Goal: Information Seeking & Learning: Learn about a topic

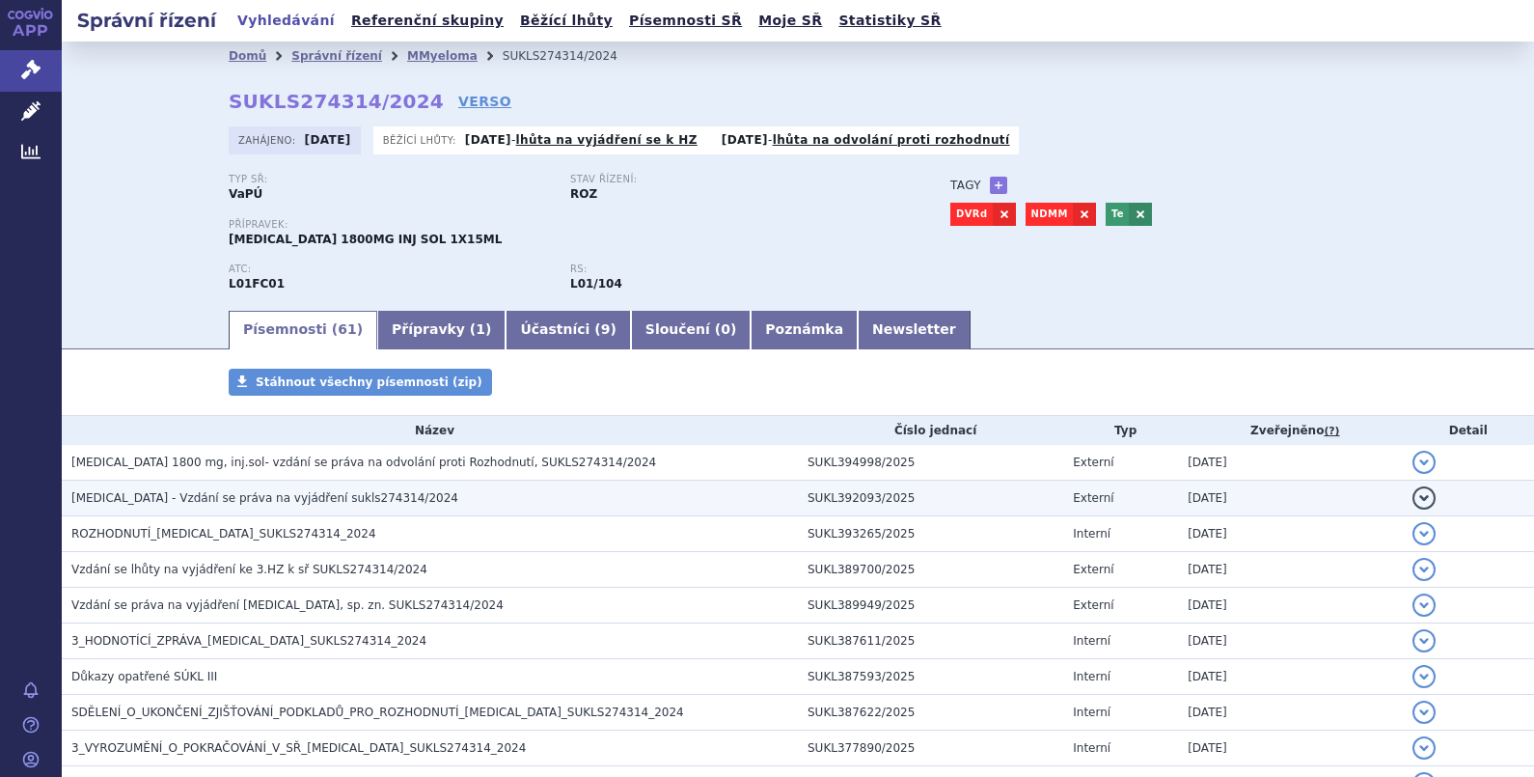
click at [305, 496] on span "DARZALEX - Vzdání se práva na vyjádření sukls274314/2024" at bounding box center [264, 498] width 387 height 14
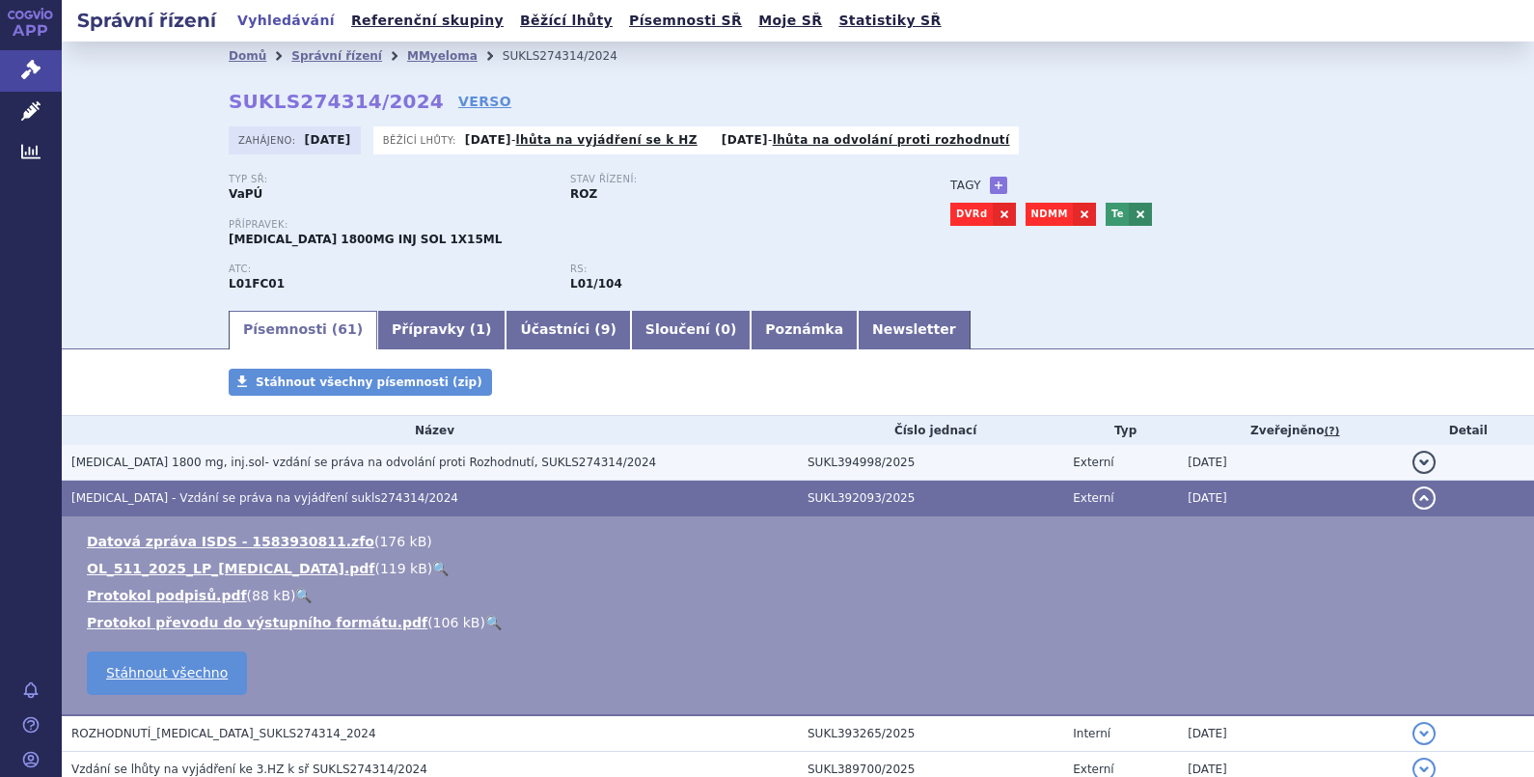
click at [279, 464] on span "DARZALEX 1800 mg, inj.sol- vzdání se práva na odvolání proti Rozhodnutí, SUKLS2…" at bounding box center [363, 462] width 585 height 14
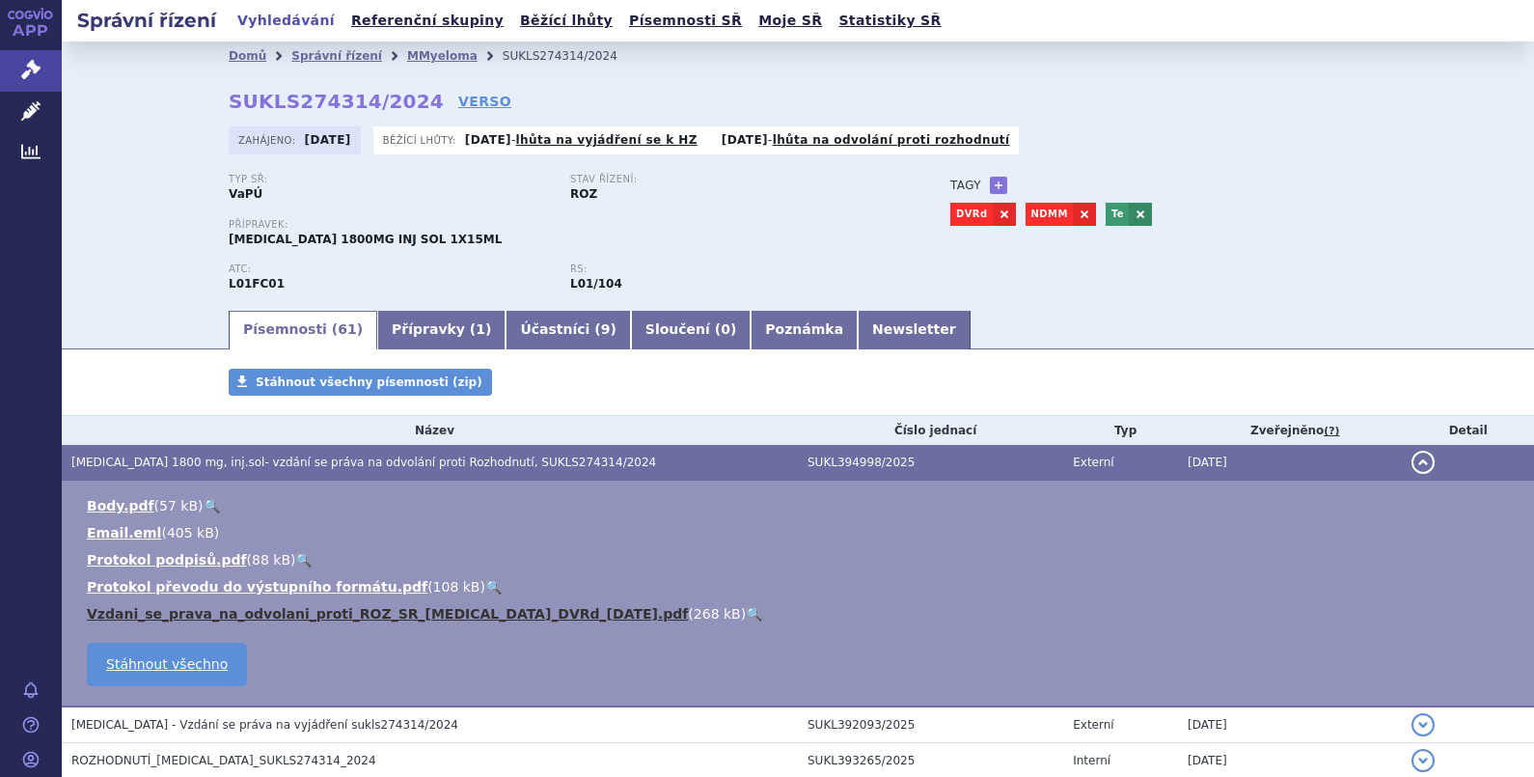
click at [285, 612] on link "Vzdani_se_prava_na_odvolani_proti_ROZ_SR_DARZALEX_DVRd_29.9.2025.pdf" at bounding box center [387, 613] width 601 height 15
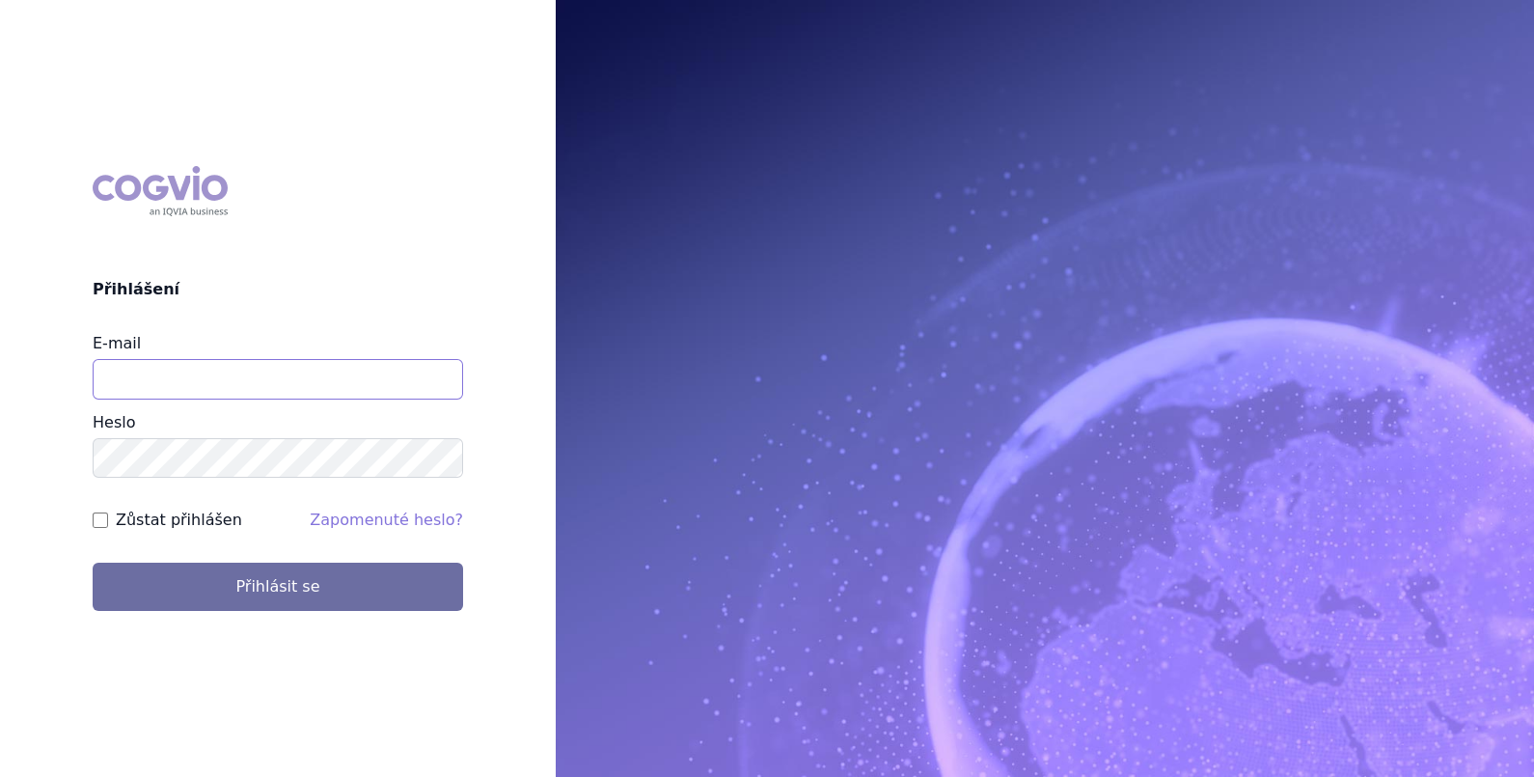
click at [285, 379] on input "E-mail" at bounding box center [278, 379] width 371 height 41
type input "martin.brunclik@sanofi.com"
click at [174, 520] on label "Zůstat přihlášen" at bounding box center [179, 519] width 126 height 23
drag, startPoint x: 174, startPoint y: 520, endPoint x: 96, endPoint y: 517, distance: 77.2
click at [94, 512] on div "COGVIO Přihlášení E-mail martin.brunclik@sanofi.com Heslo Zůstat přihlášen Zapo…" at bounding box center [278, 389] width 556 height 477
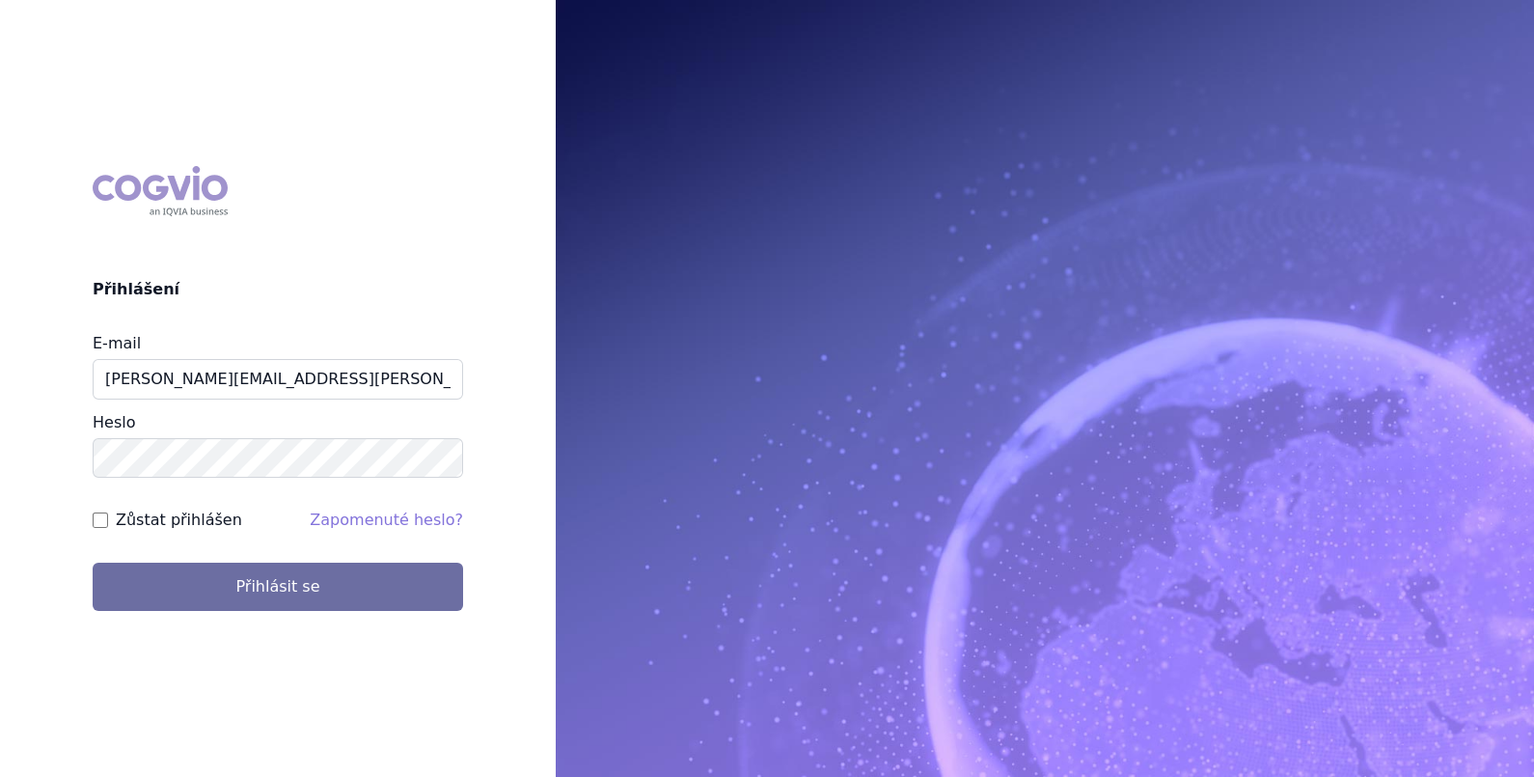
click at [106, 525] on input "Zůstat přihlášen" at bounding box center [100, 519] width 15 height 15
checkbox input "true"
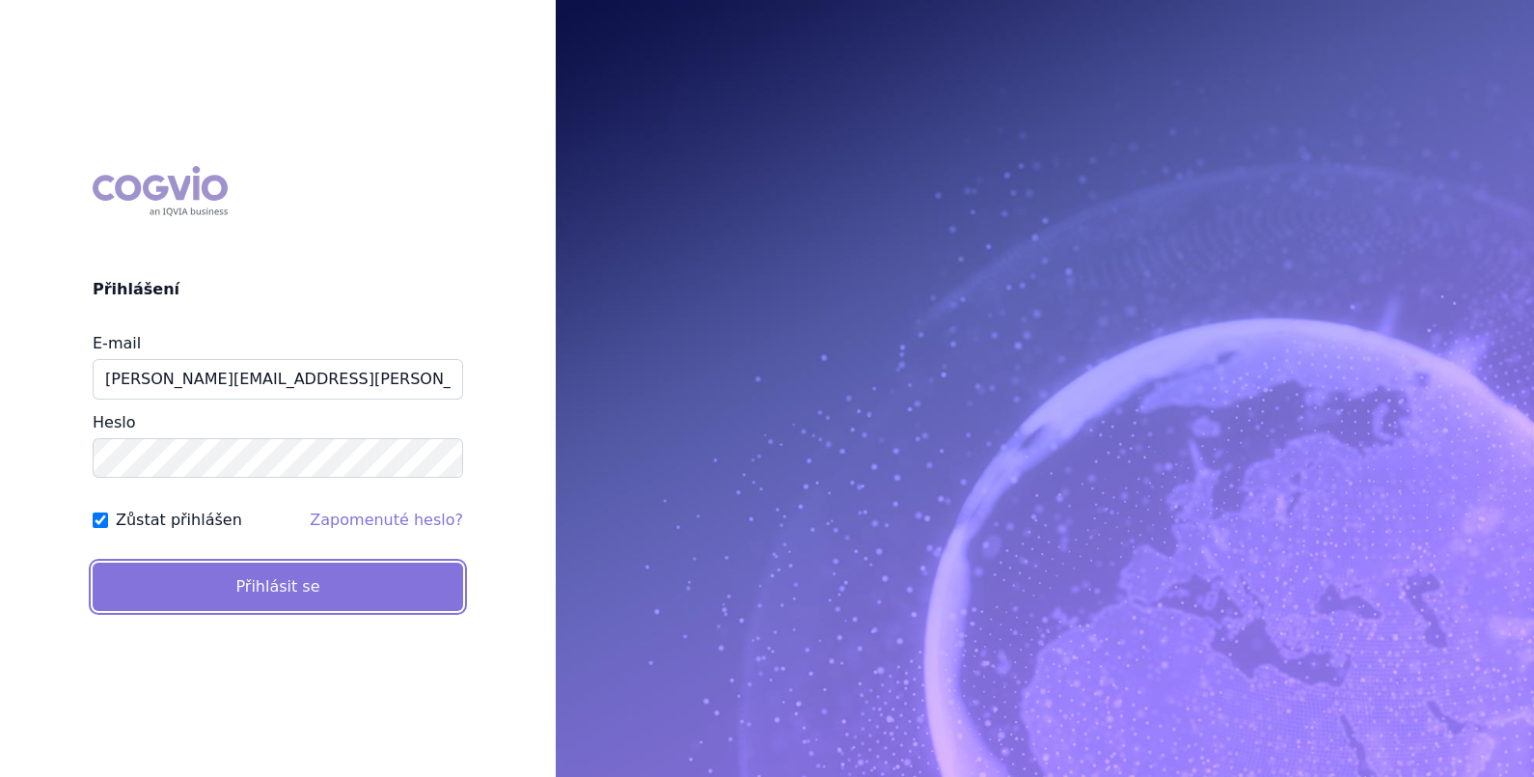
click at [124, 574] on button "Přihlásit se" at bounding box center [278, 587] width 371 height 48
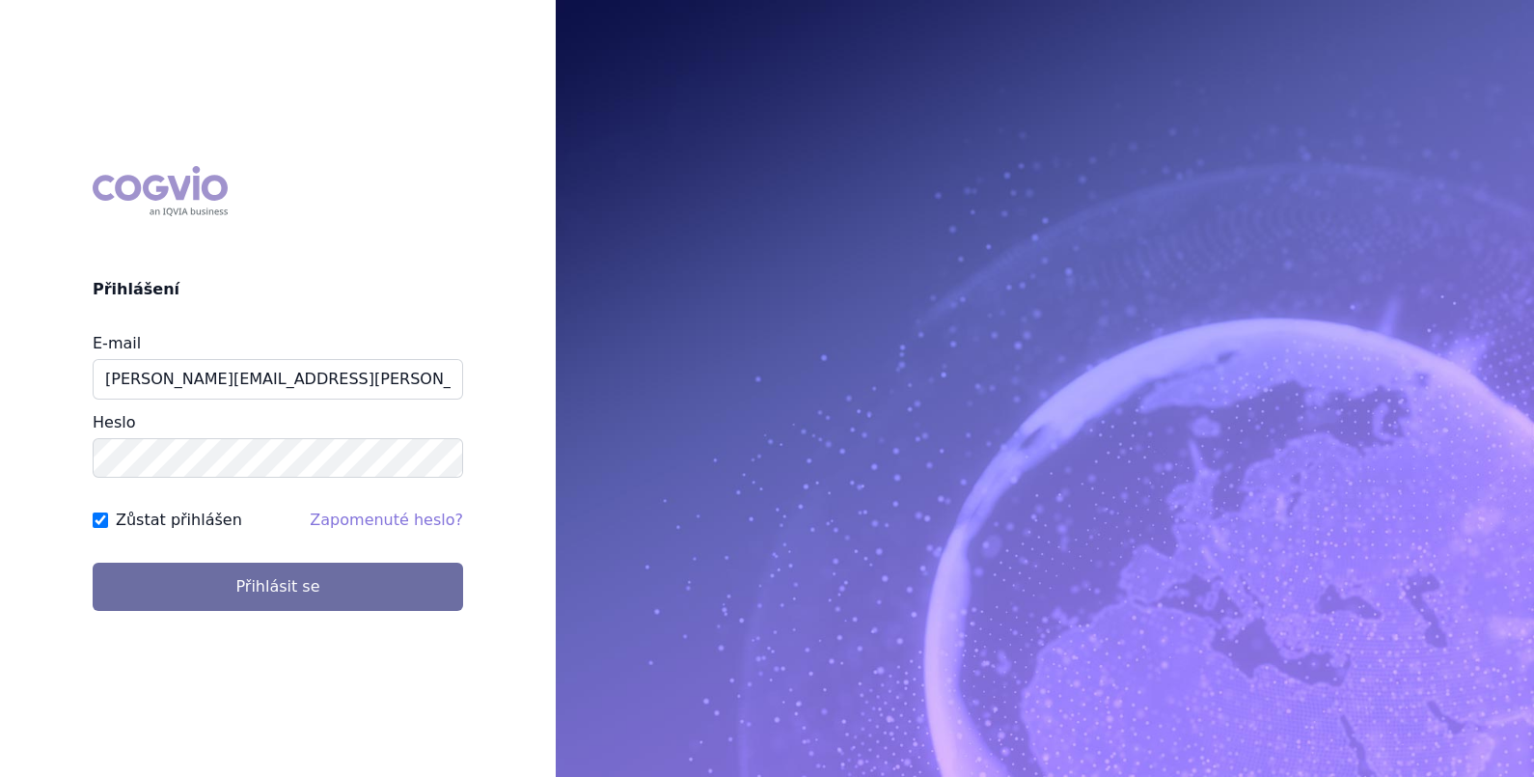
click at [530, 159] on div "COGVIO Přihlášení E-mail martin.brunclik@sanofi.com Heslo Zůstat přihlášen Zapo…" at bounding box center [278, 389] width 556 height 477
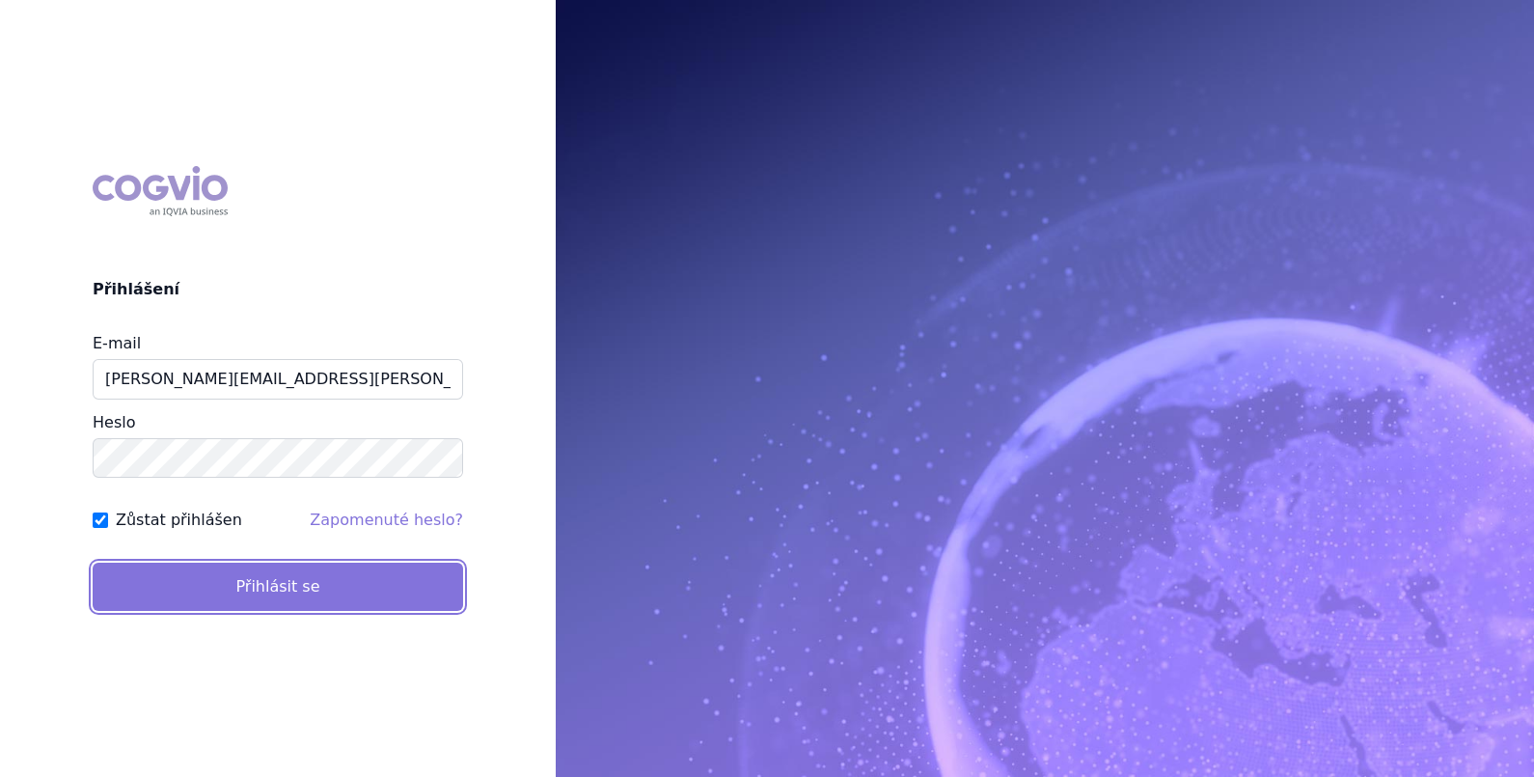
click at [316, 579] on button "Přihlásit se" at bounding box center [278, 587] width 371 height 48
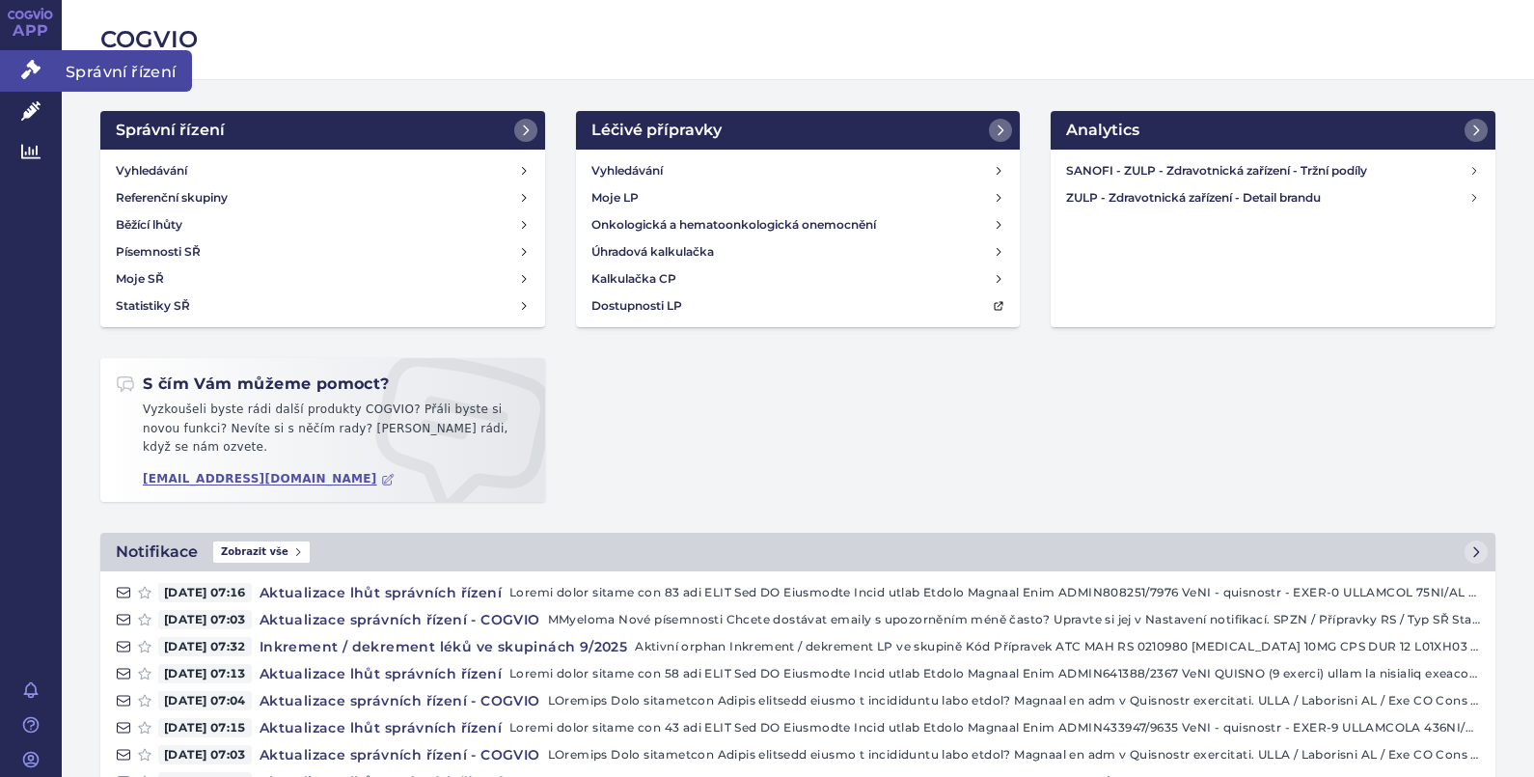
click at [94, 62] on span "Správní řízení" at bounding box center [127, 70] width 130 height 41
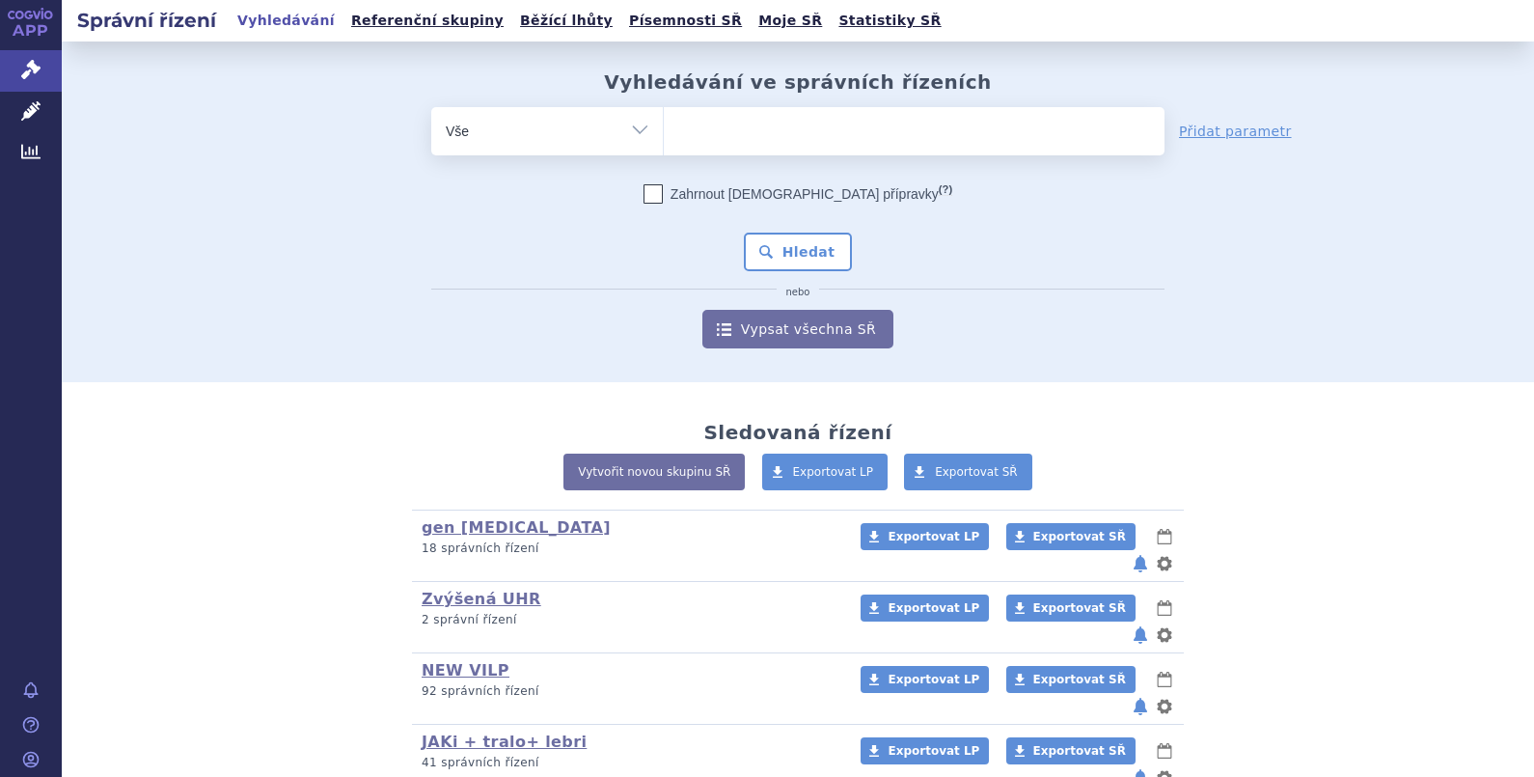
scroll to position [339, 0]
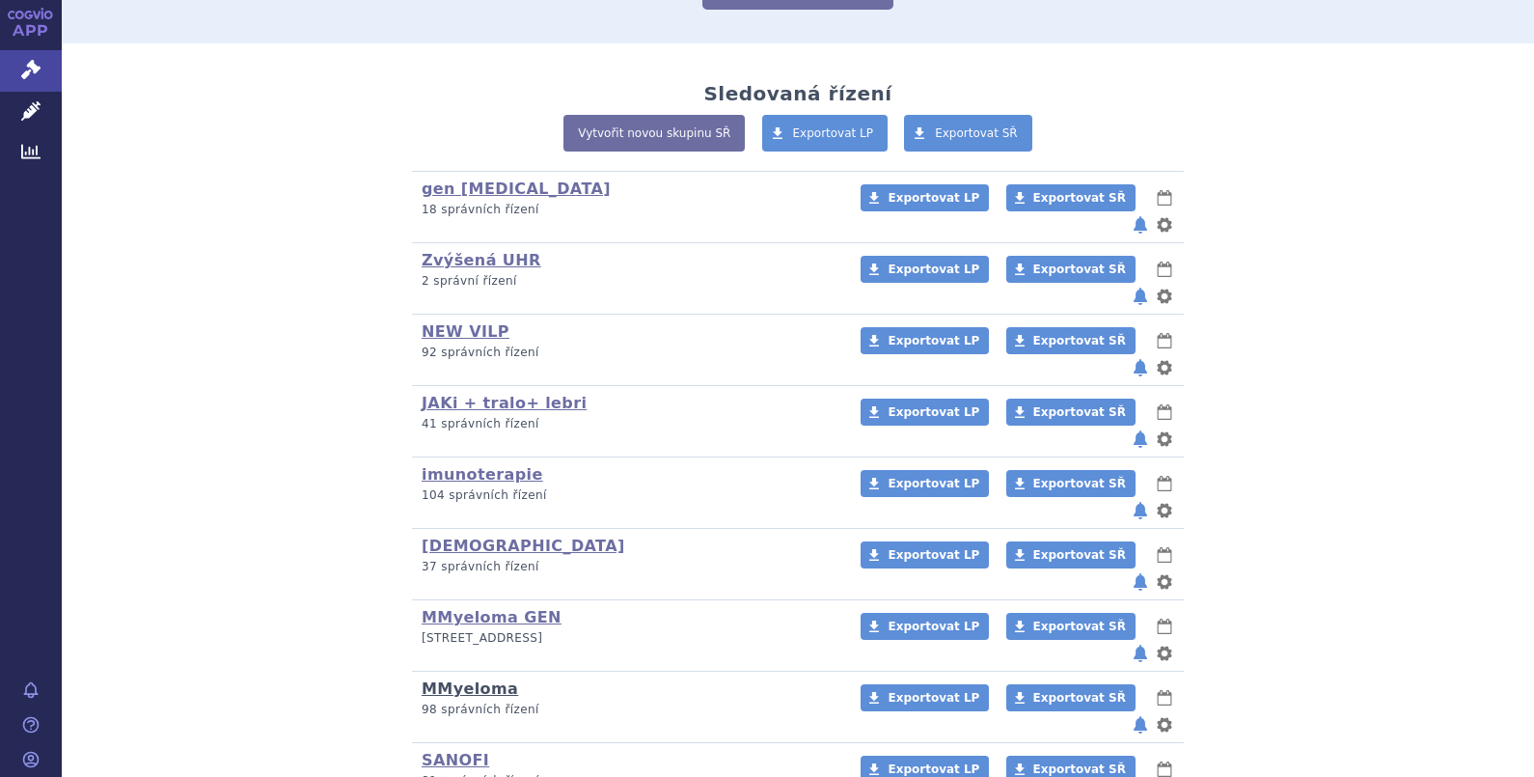
click at [440, 679] on link "MMyeloma" at bounding box center [470, 688] width 96 height 18
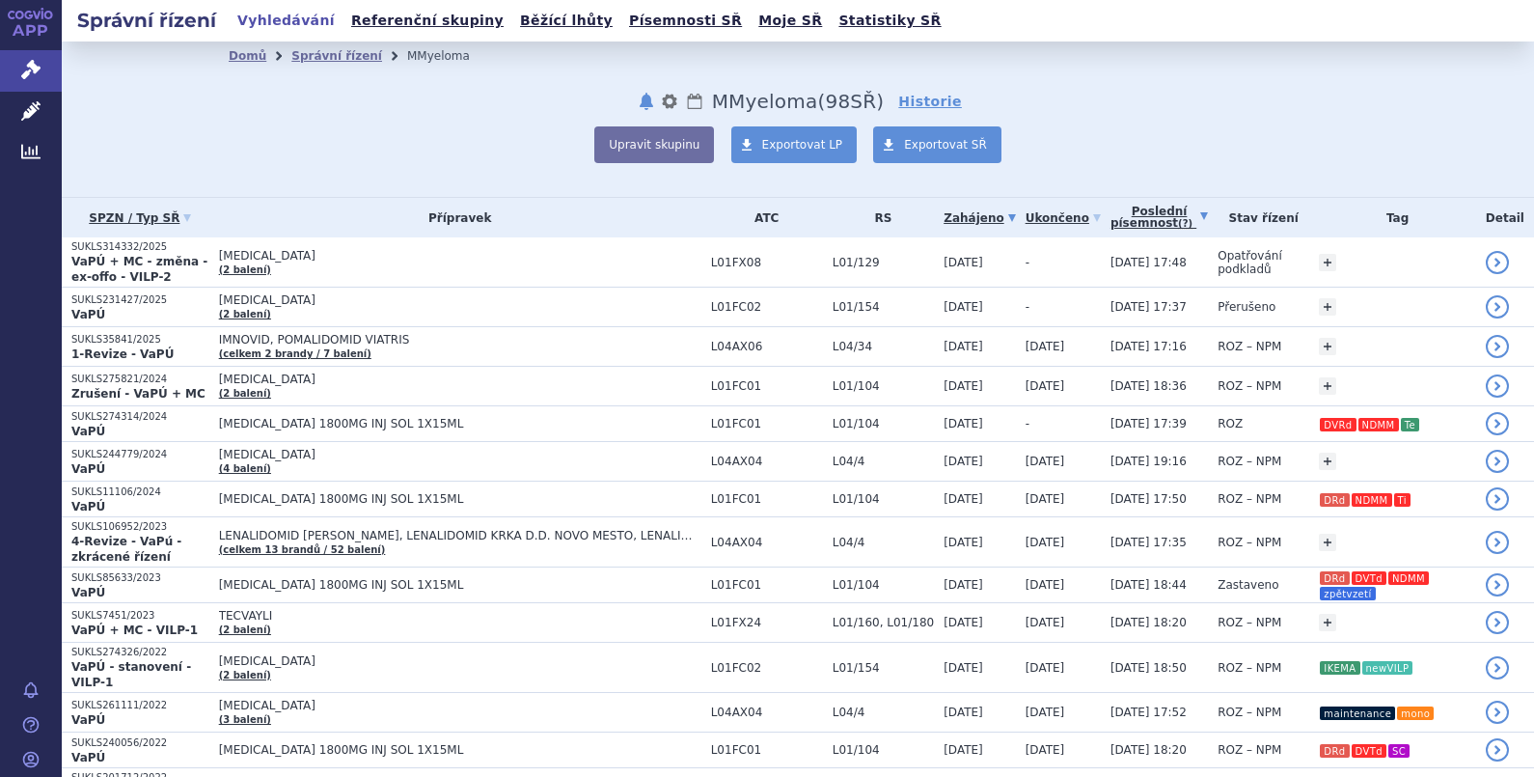
click at [1111, 212] on link "Poslední písemnost (?)" at bounding box center [1159, 218] width 97 height 40
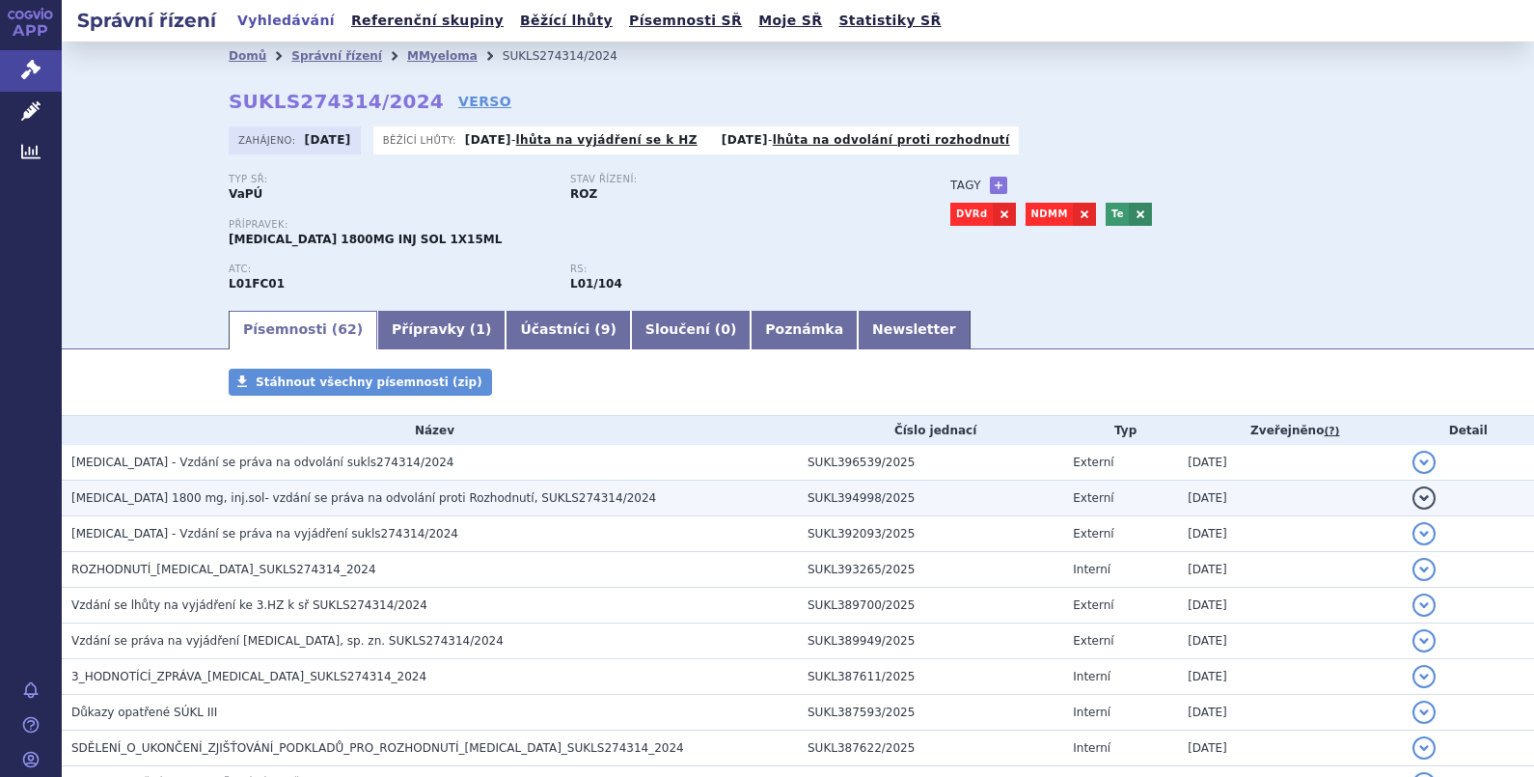
click at [212, 494] on span "DARZALEX 1800 mg, inj.sol- vzdání se práva na odvolání proti Rozhodnutí, SUKLS2…" at bounding box center [363, 498] width 585 height 14
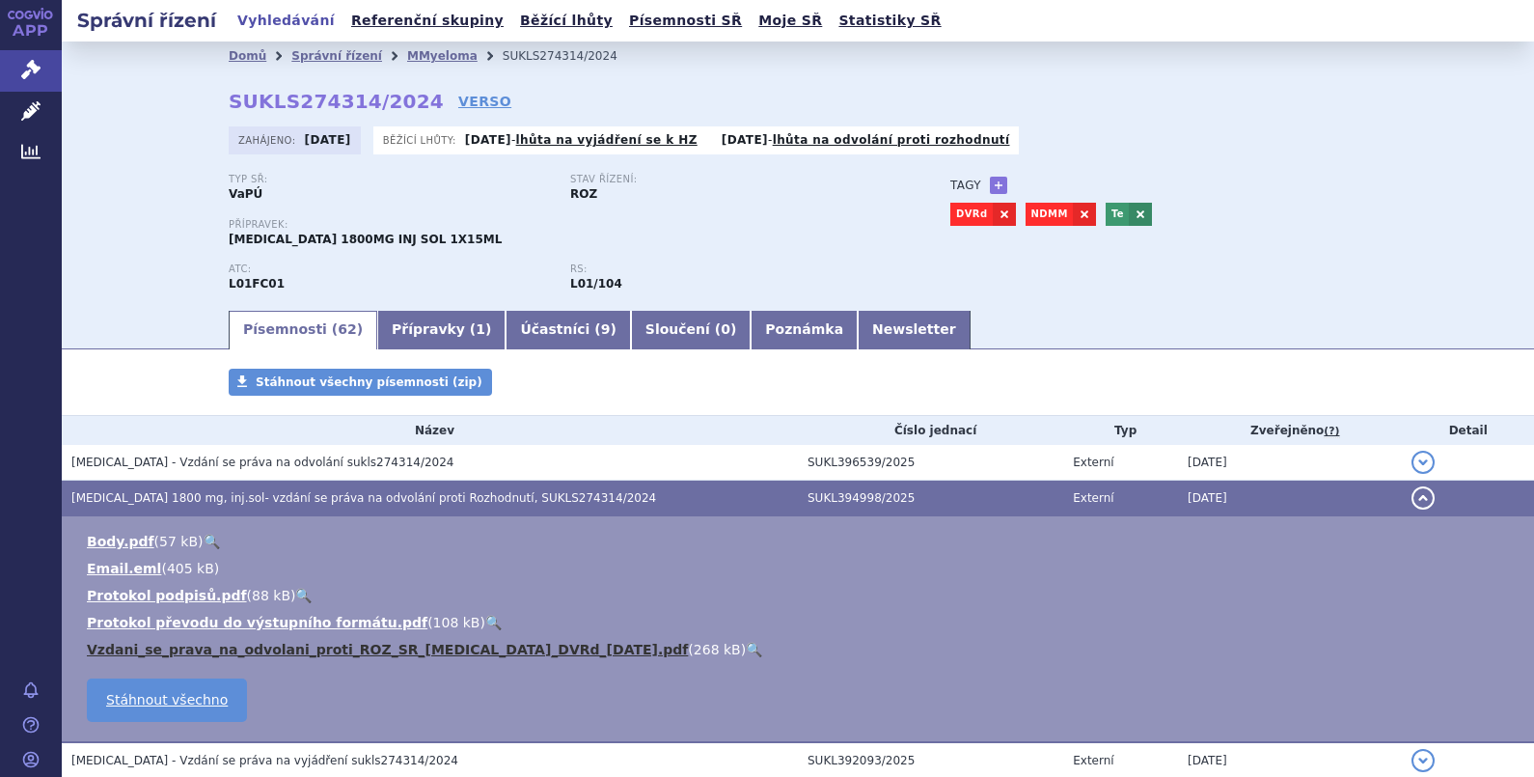
click at [197, 645] on link "Vzdani_se_prava_na_odvolani_proti_ROZ_SR_DARZALEX_DVRd_29.9.2025.pdf" at bounding box center [387, 649] width 601 height 15
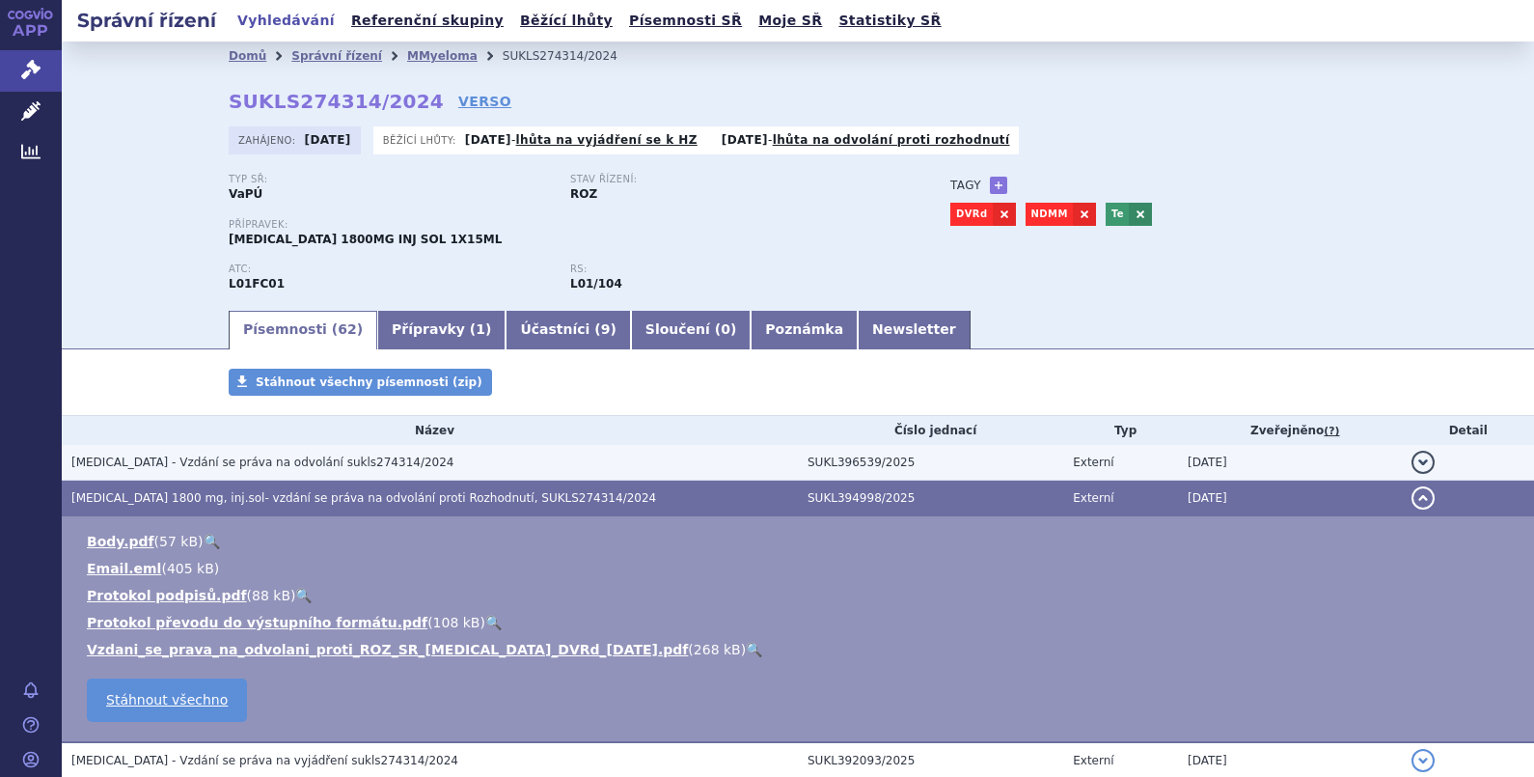
click at [204, 461] on span "DARZALEX - Vzdání se práva na odvolání sukls274314/2024" at bounding box center [262, 462] width 382 height 14
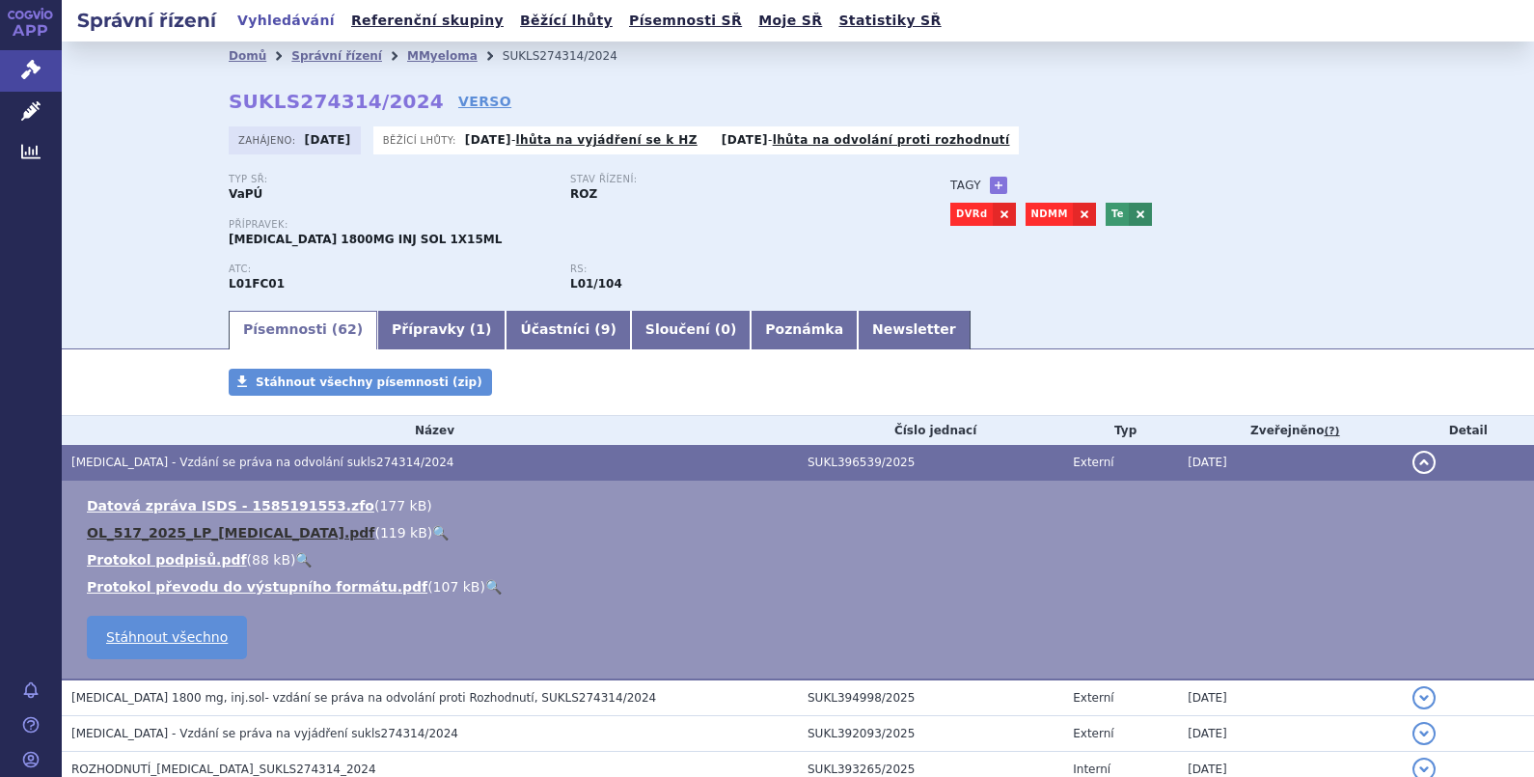
click at [194, 531] on link "OL_517_2025_LP_DARZALEX.pdf" at bounding box center [231, 532] width 288 height 15
click at [1443, 28] on div "Správní řízení Vyhledávání Referenční skupiny Běžící lhůty Písemnosti SŘ Moje S…" at bounding box center [798, 20] width 1472 height 41
click at [322, 52] on link "Správní řízení" at bounding box center [336, 56] width 91 height 14
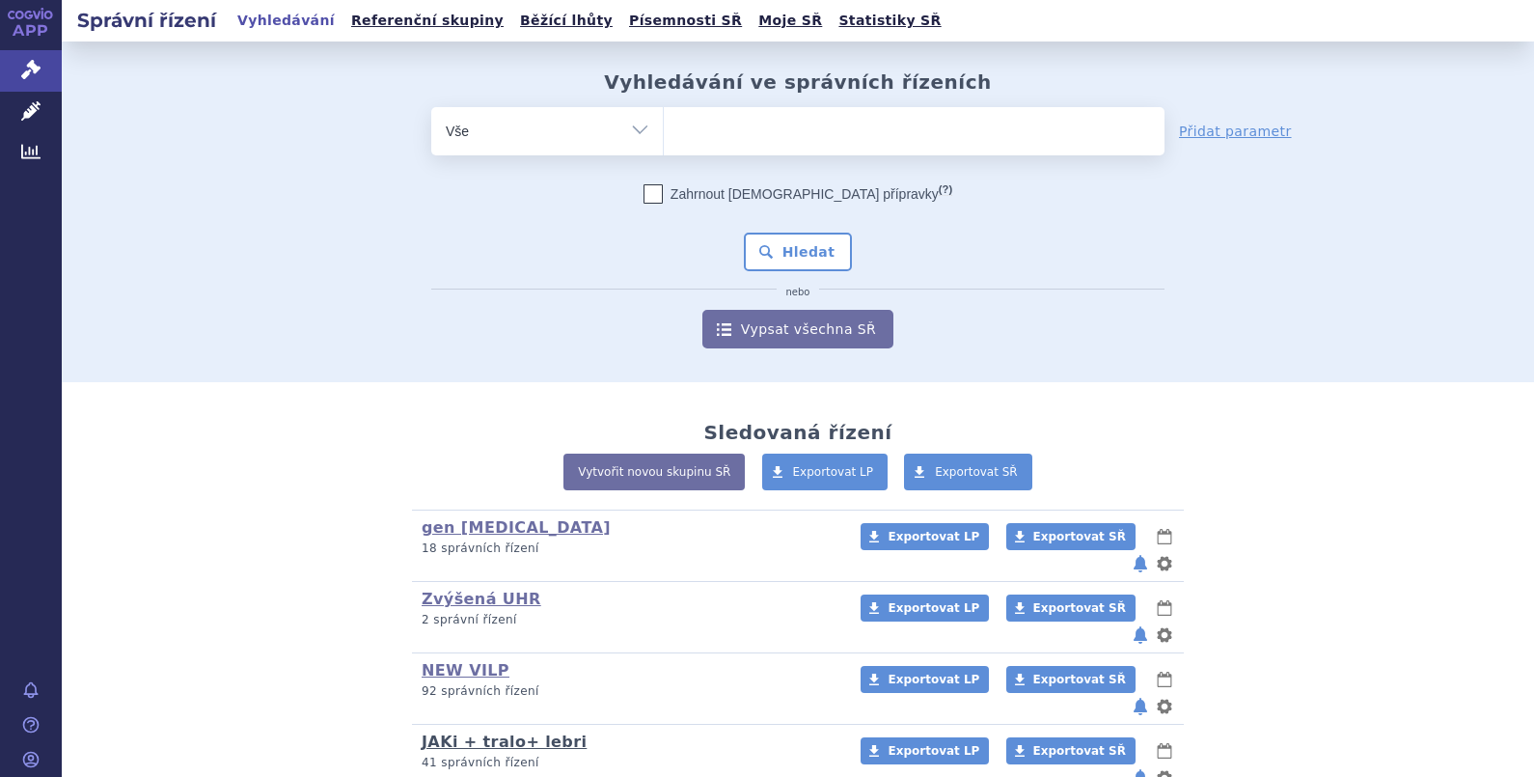
click at [449, 732] on link "JAKi + tralo+ lebri" at bounding box center [504, 741] width 165 height 18
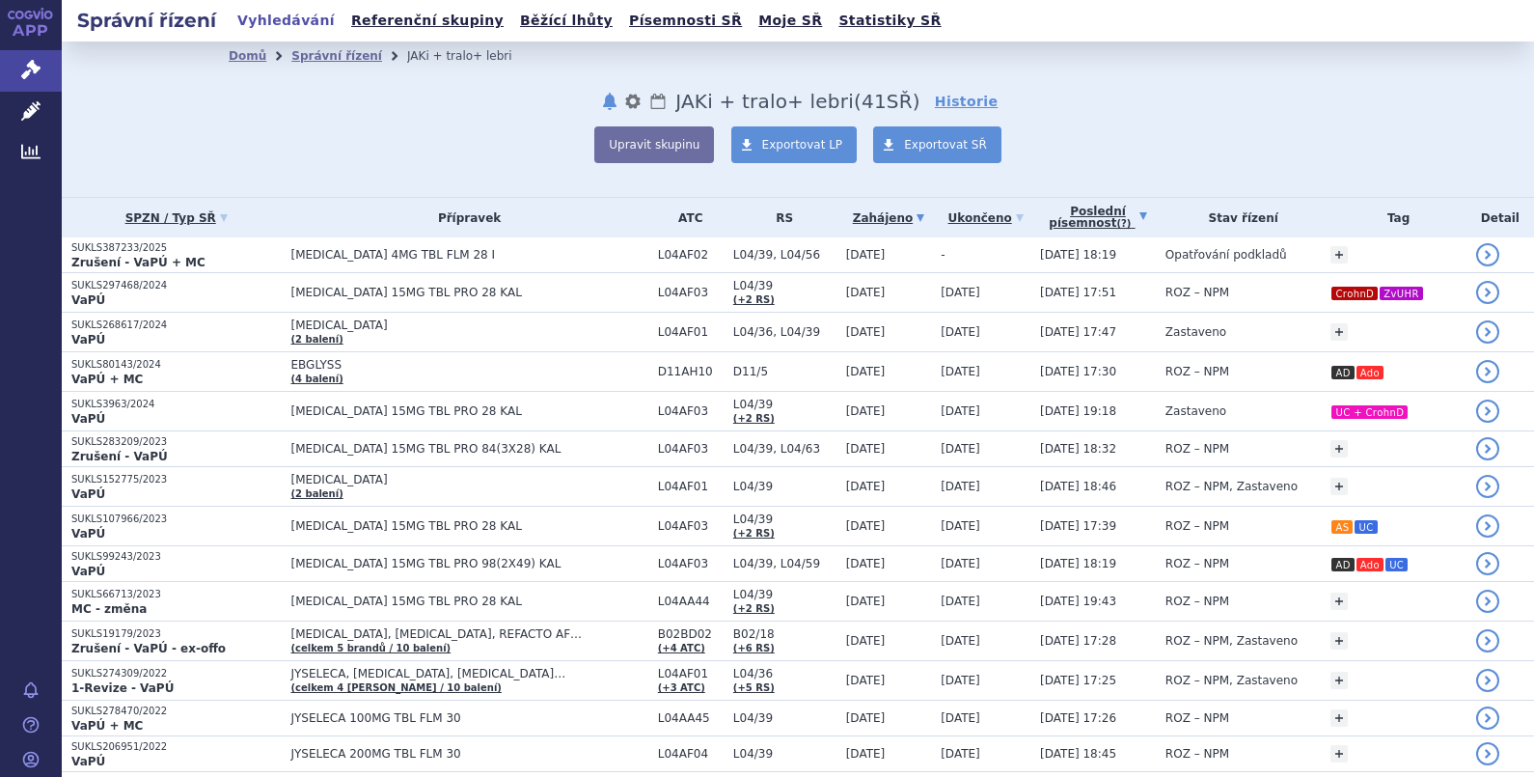
click at [1052, 217] on link "Poslední písemnost (?)" at bounding box center [1098, 218] width 116 height 40
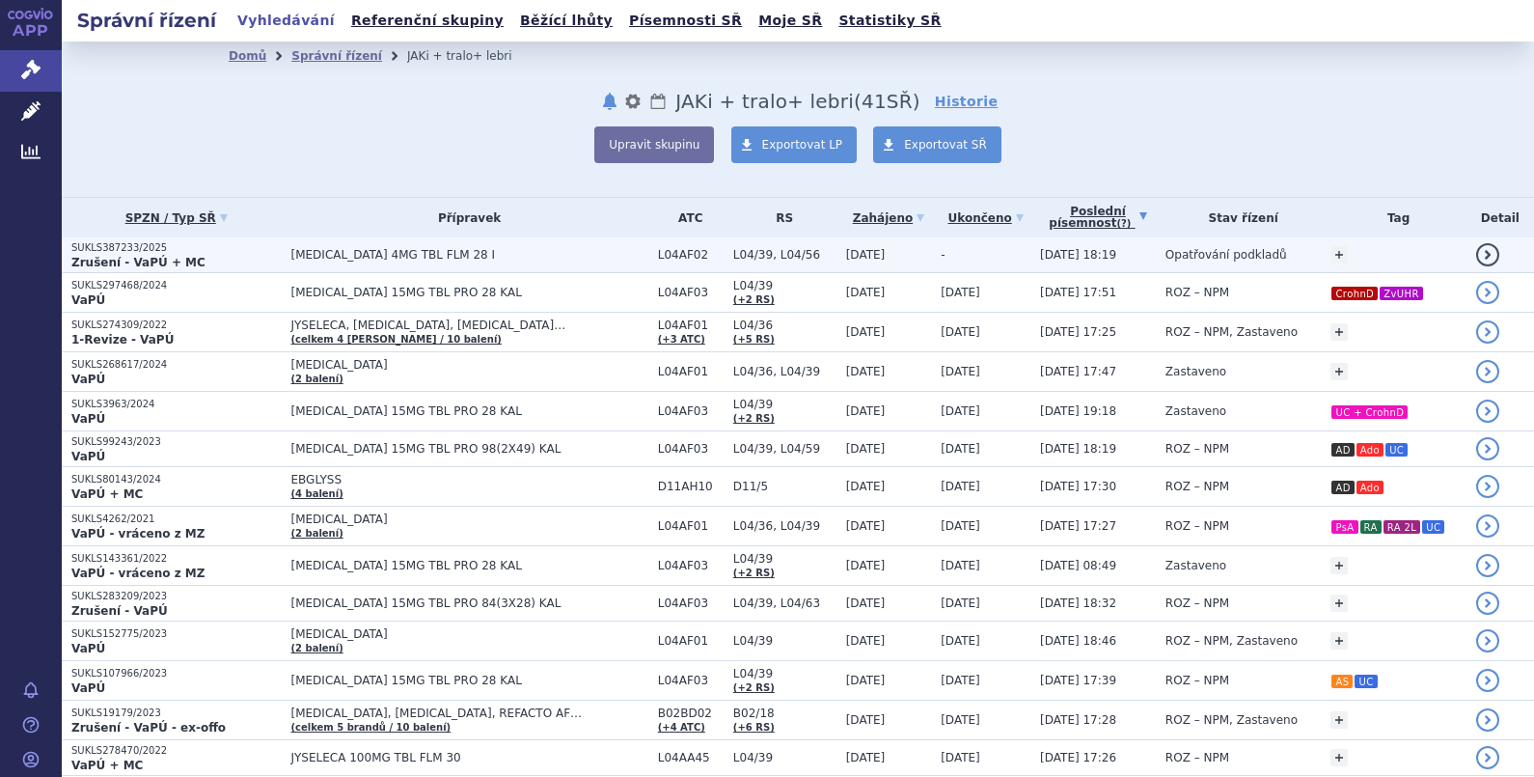
click at [358, 249] on span "OLUMIANT 4MG TBL FLM 28 I" at bounding box center [468, 255] width 357 height 14
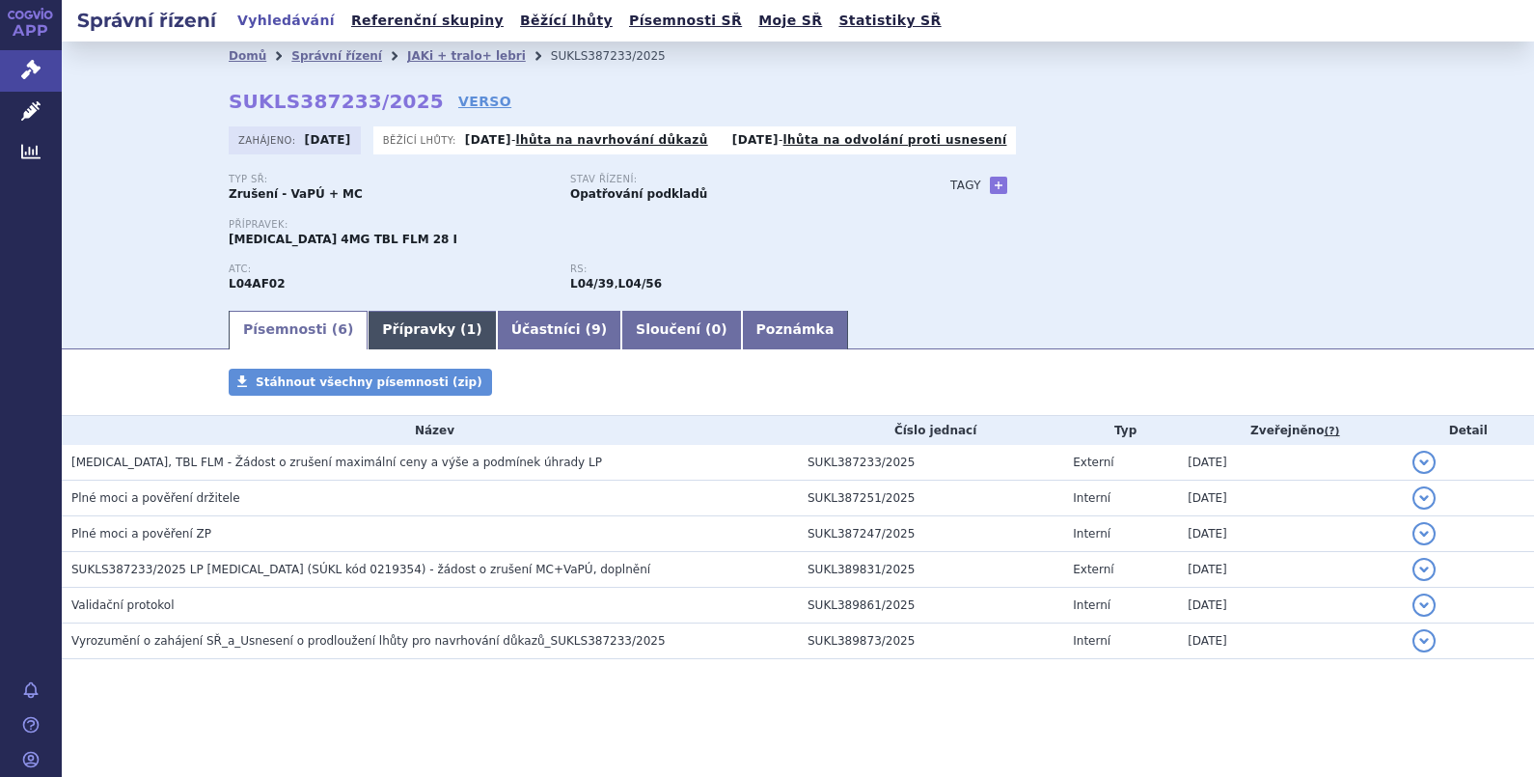
click at [394, 326] on link "Přípravky ( 1 )" at bounding box center [432, 330] width 128 height 39
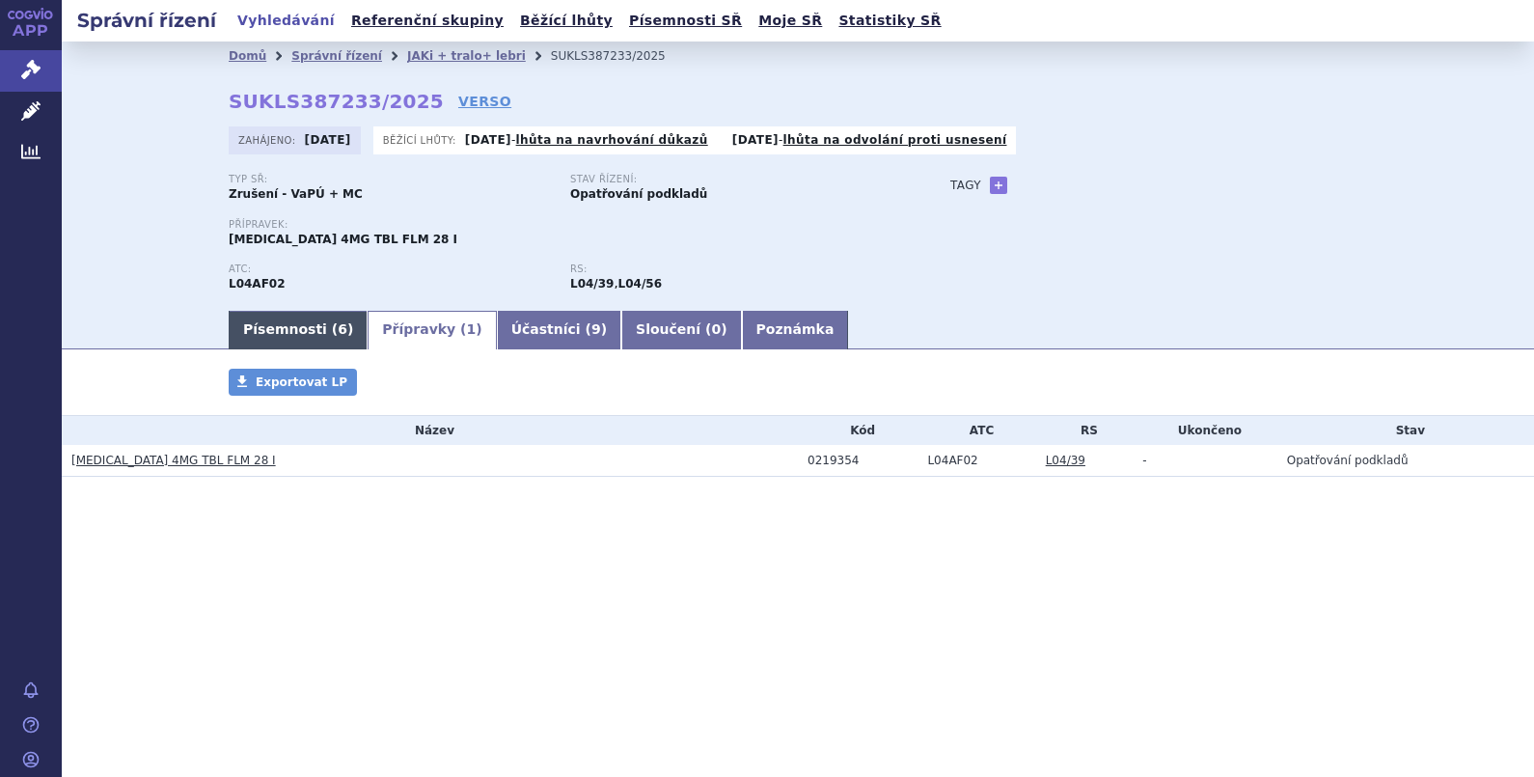
click at [273, 326] on link "Písemnosti ( 6 )" at bounding box center [298, 330] width 139 height 39
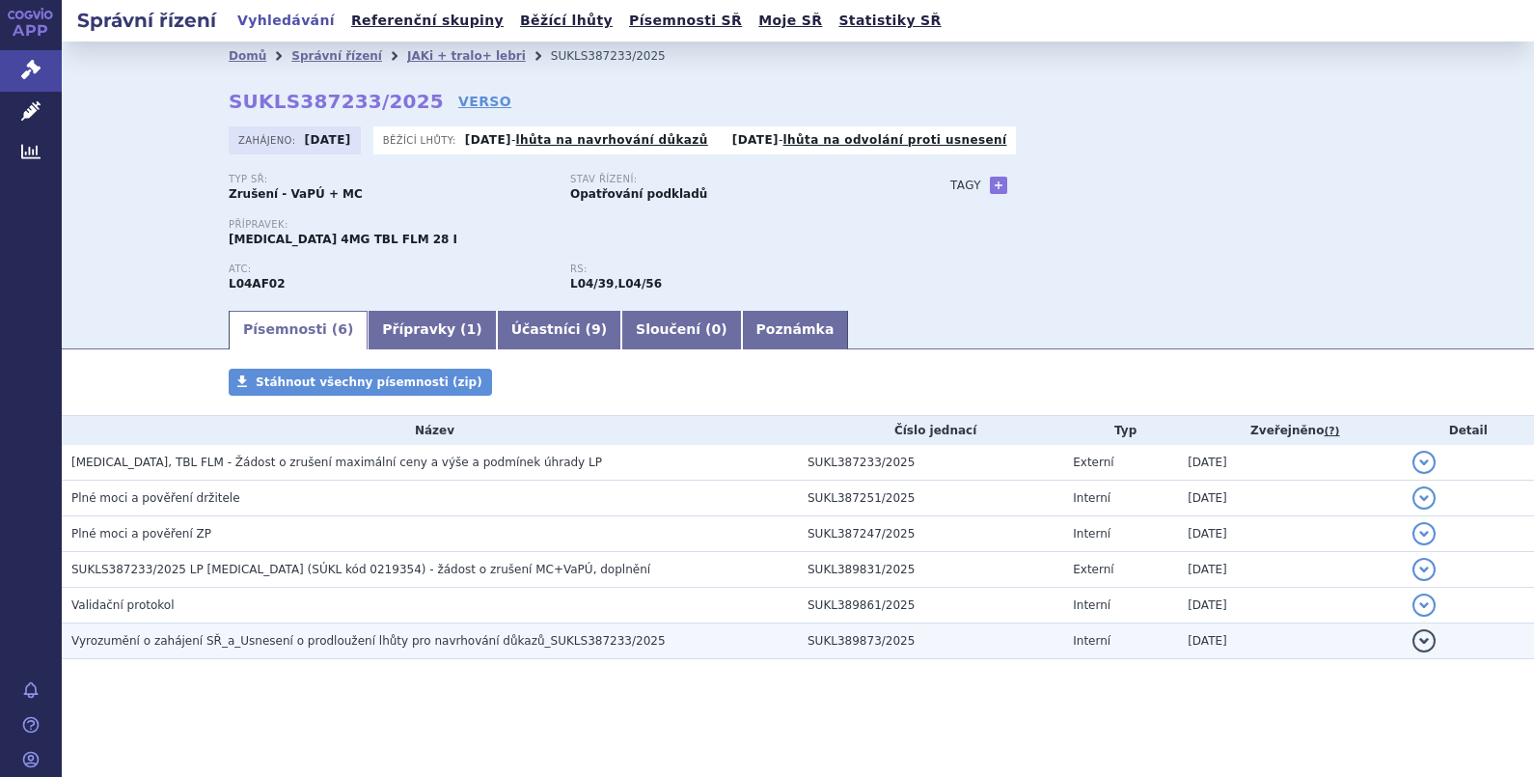
click at [202, 639] on span "Vyrozumění o zahájení SŘ_a_Usnesení o prodloužení lhůty pro navrhování důkazů_S…" at bounding box center [368, 641] width 594 height 14
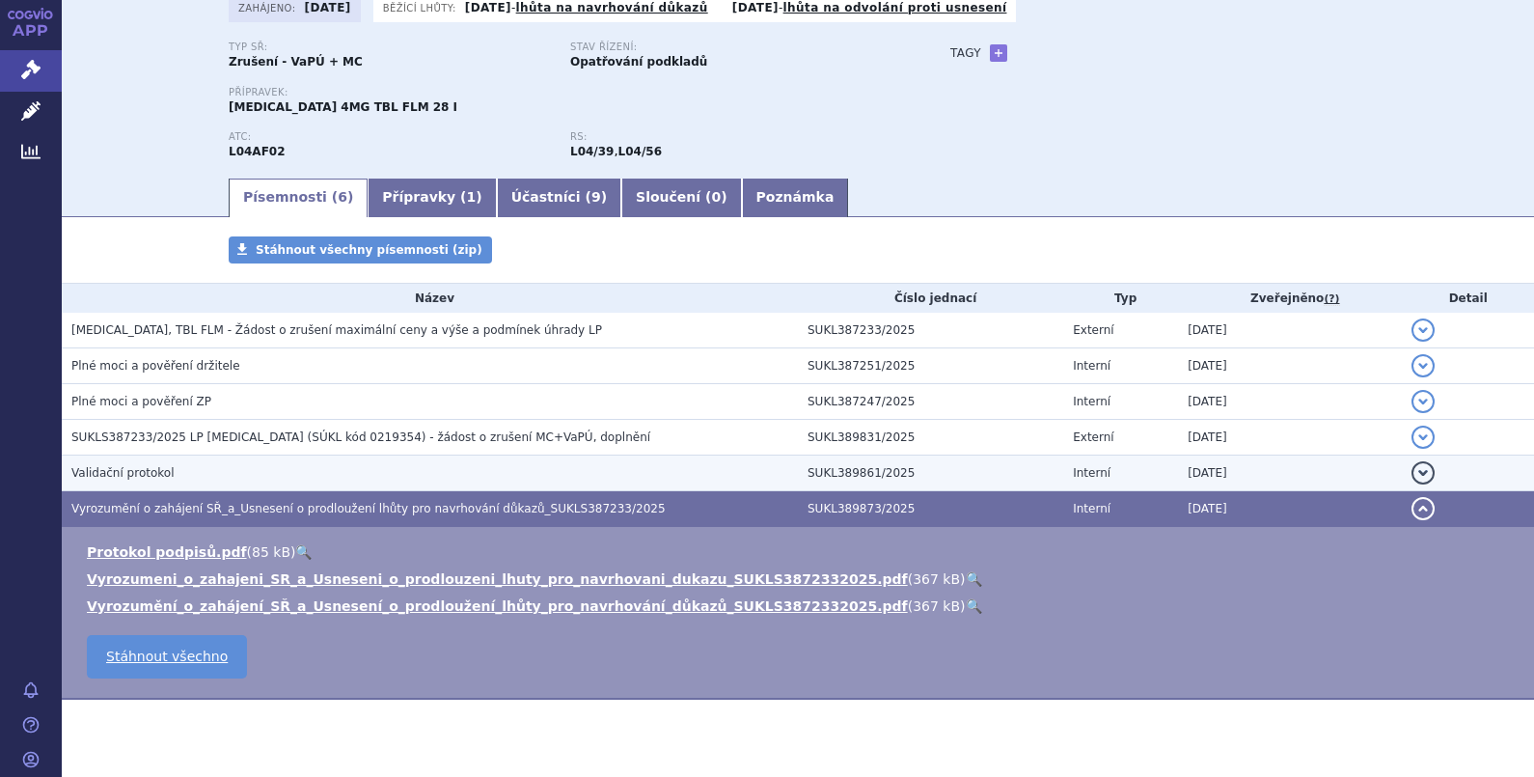
scroll to position [170, 0]
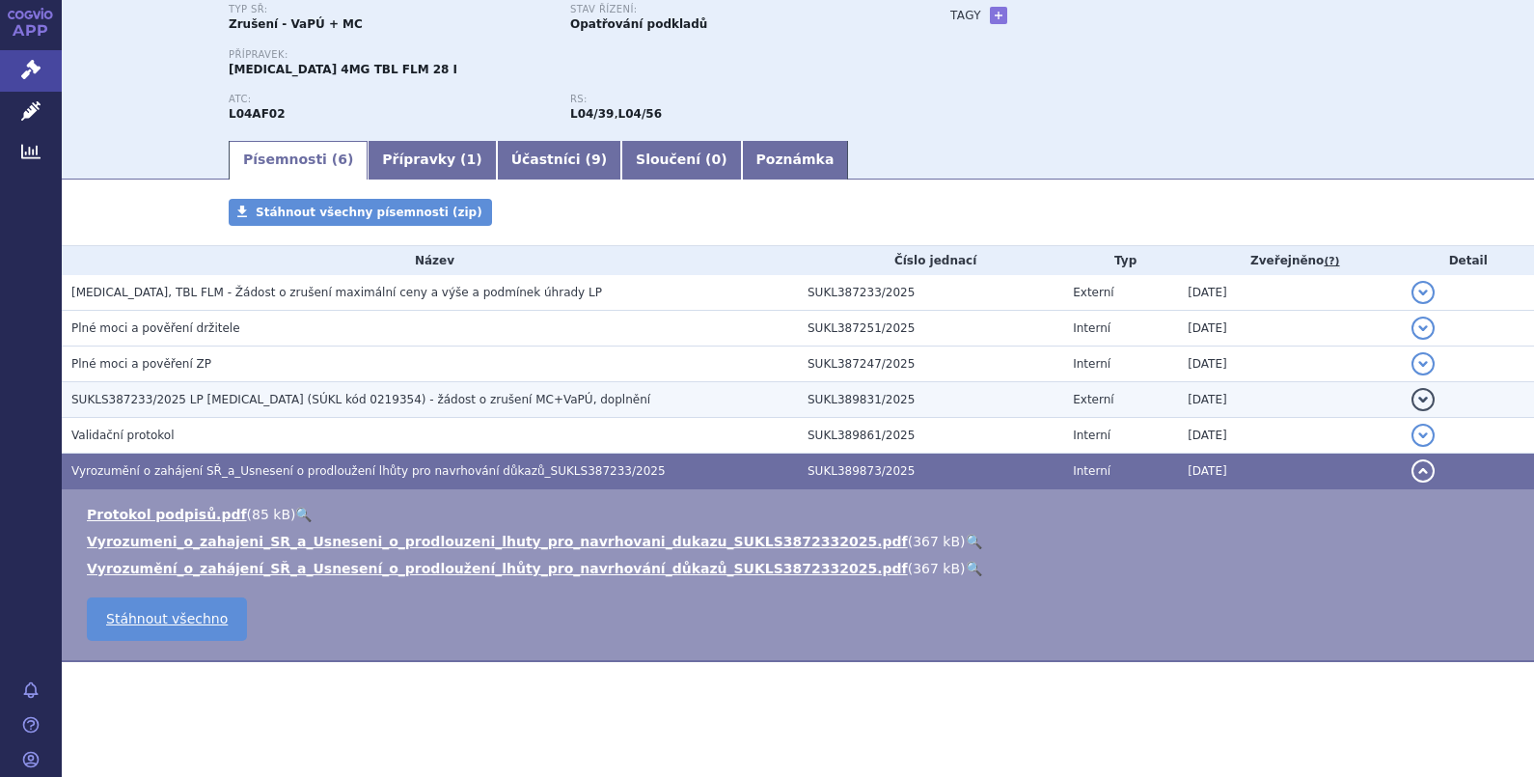
click at [196, 393] on span "SUKLS387233/2025 LP OLUMIANT (SÚKL kód 0219354) - žádost o zrušení MC+VaPÚ, dop…" at bounding box center [360, 400] width 579 height 14
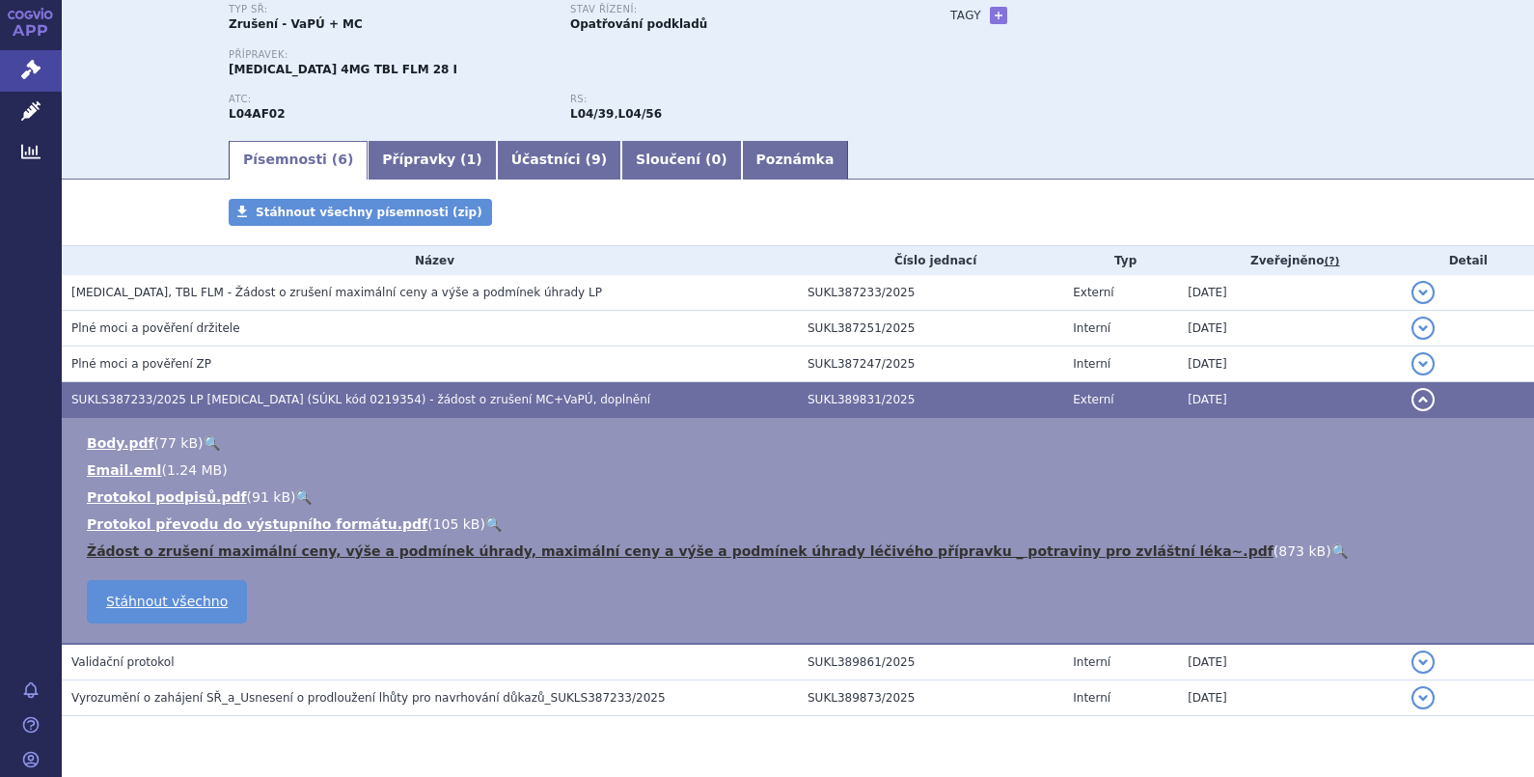
click at [143, 545] on link "Žádost o zrušení maximální ceny, výše a podmínek úhrady, maximální ceny a výše …" at bounding box center [680, 550] width 1187 height 15
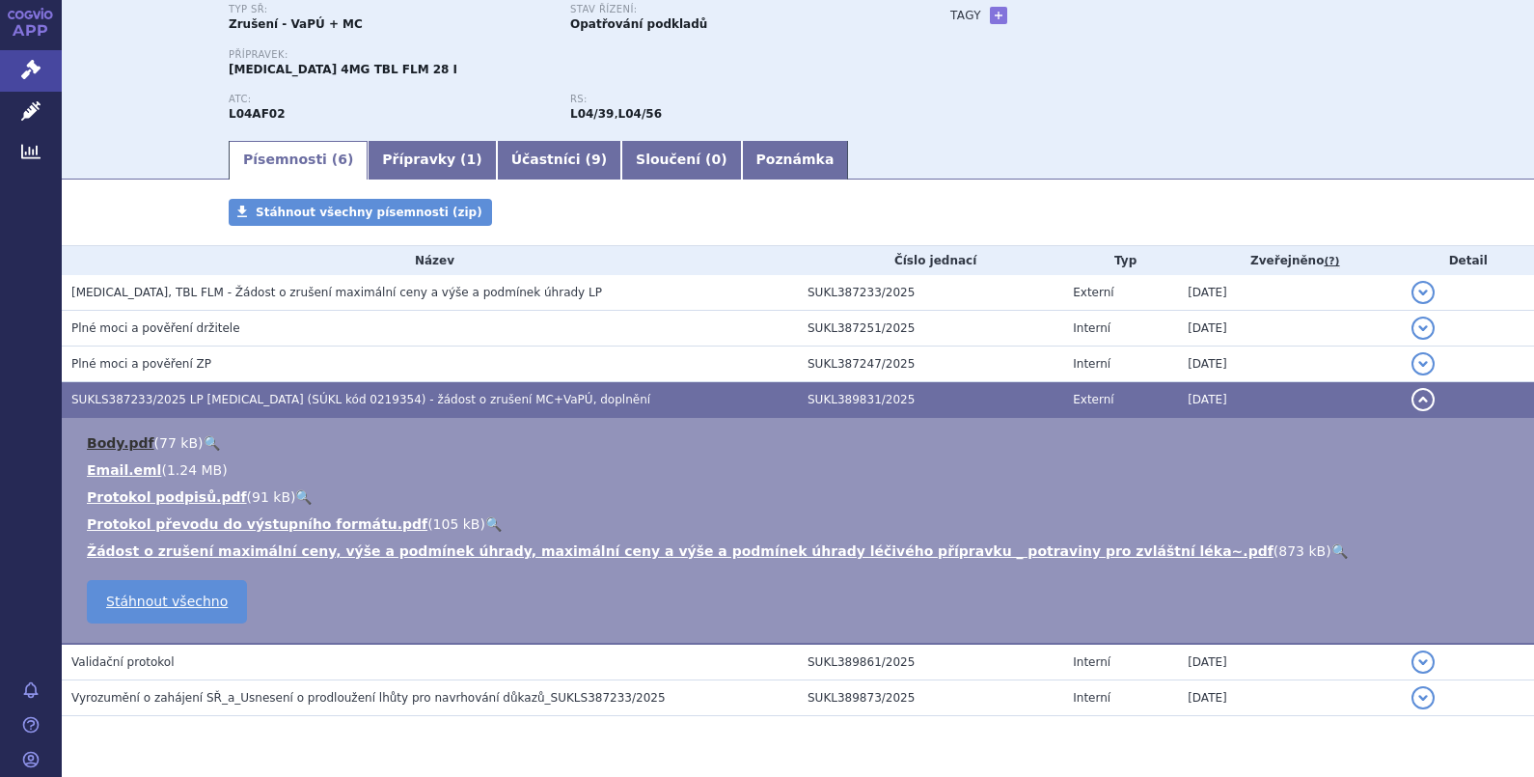
click at [110, 435] on link "Body.pdf" at bounding box center [121, 442] width 68 height 15
click at [134, 465] on link "Email.eml" at bounding box center [124, 469] width 74 height 15
click at [1447, 24] on div "Domů Správní řízení JAKi + tralo+ lebri SUKLS387233/2025 SUKLS387233/2025 VERSO…" at bounding box center [798, 5] width 1472 height 266
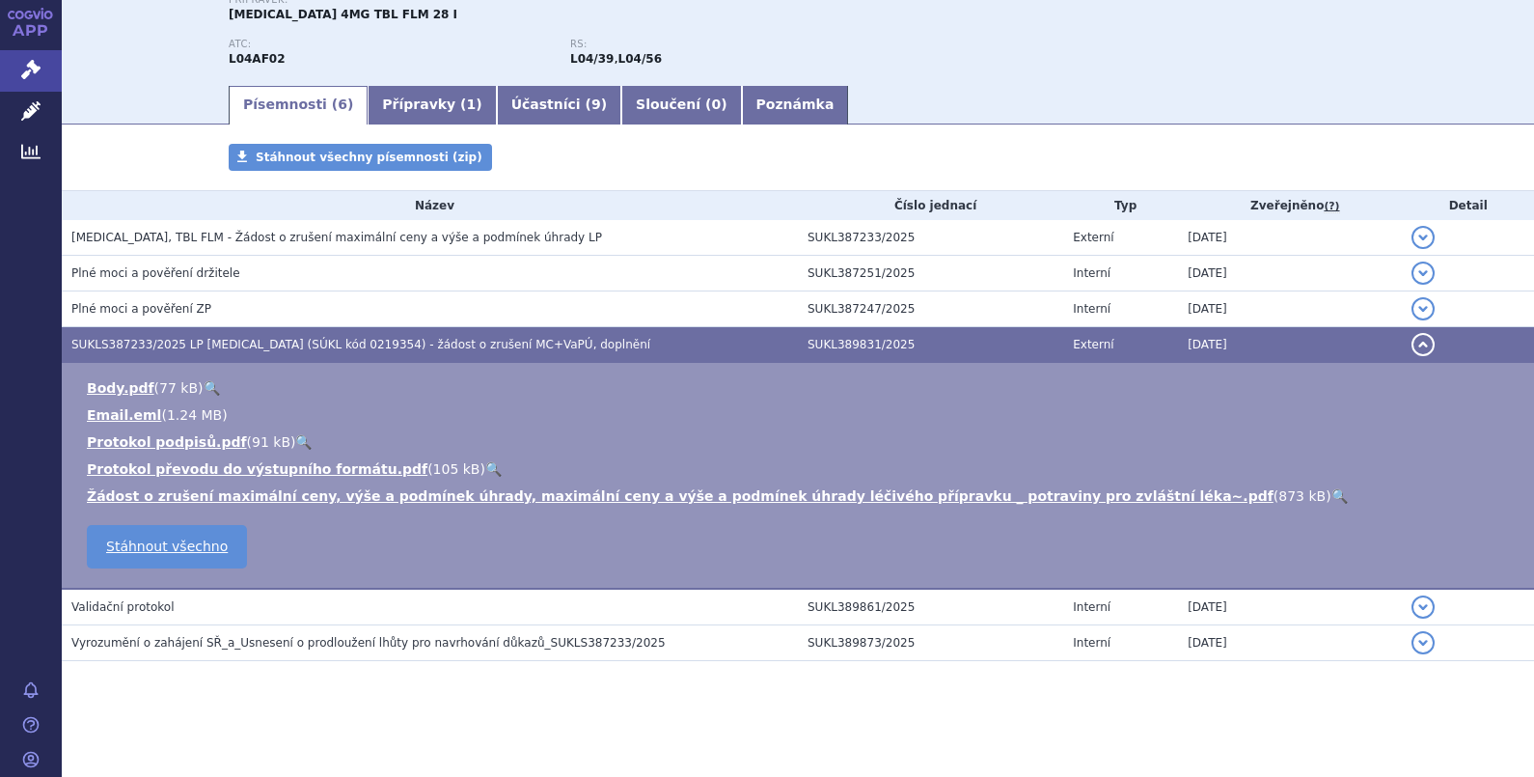
scroll to position [0, 0]
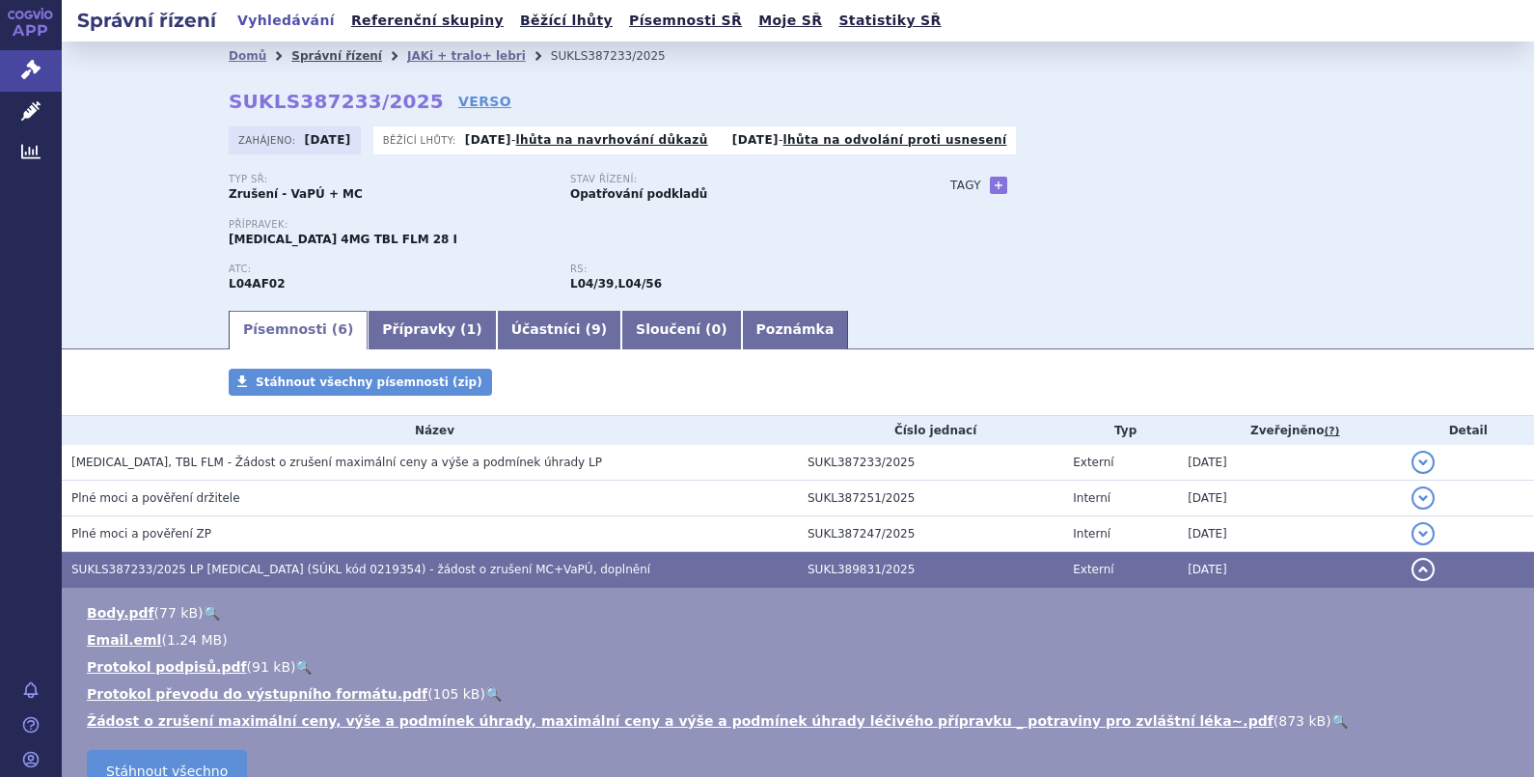
click at [339, 53] on link "Správní řízení" at bounding box center [336, 56] width 91 height 14
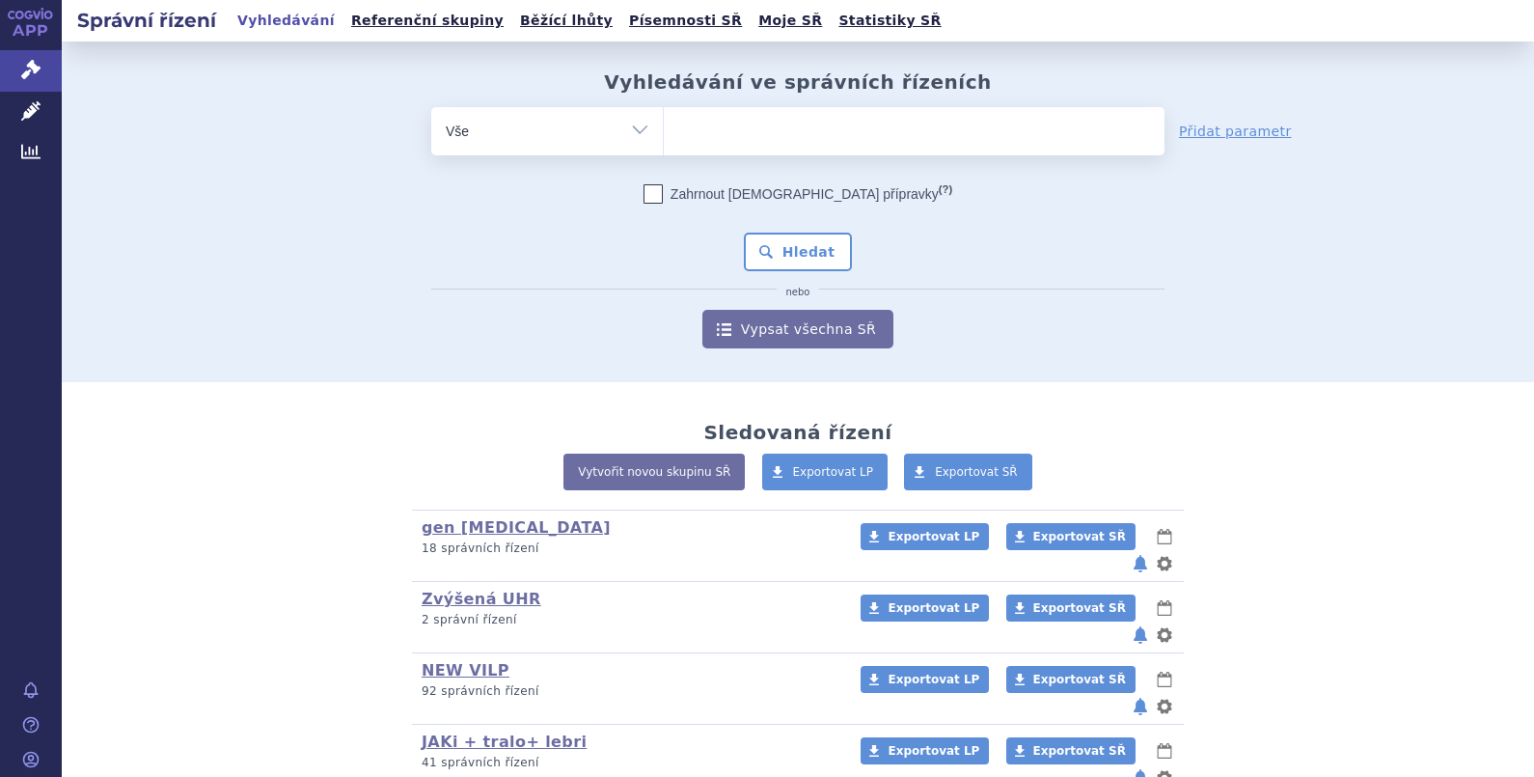
scroll to position [339, 0]
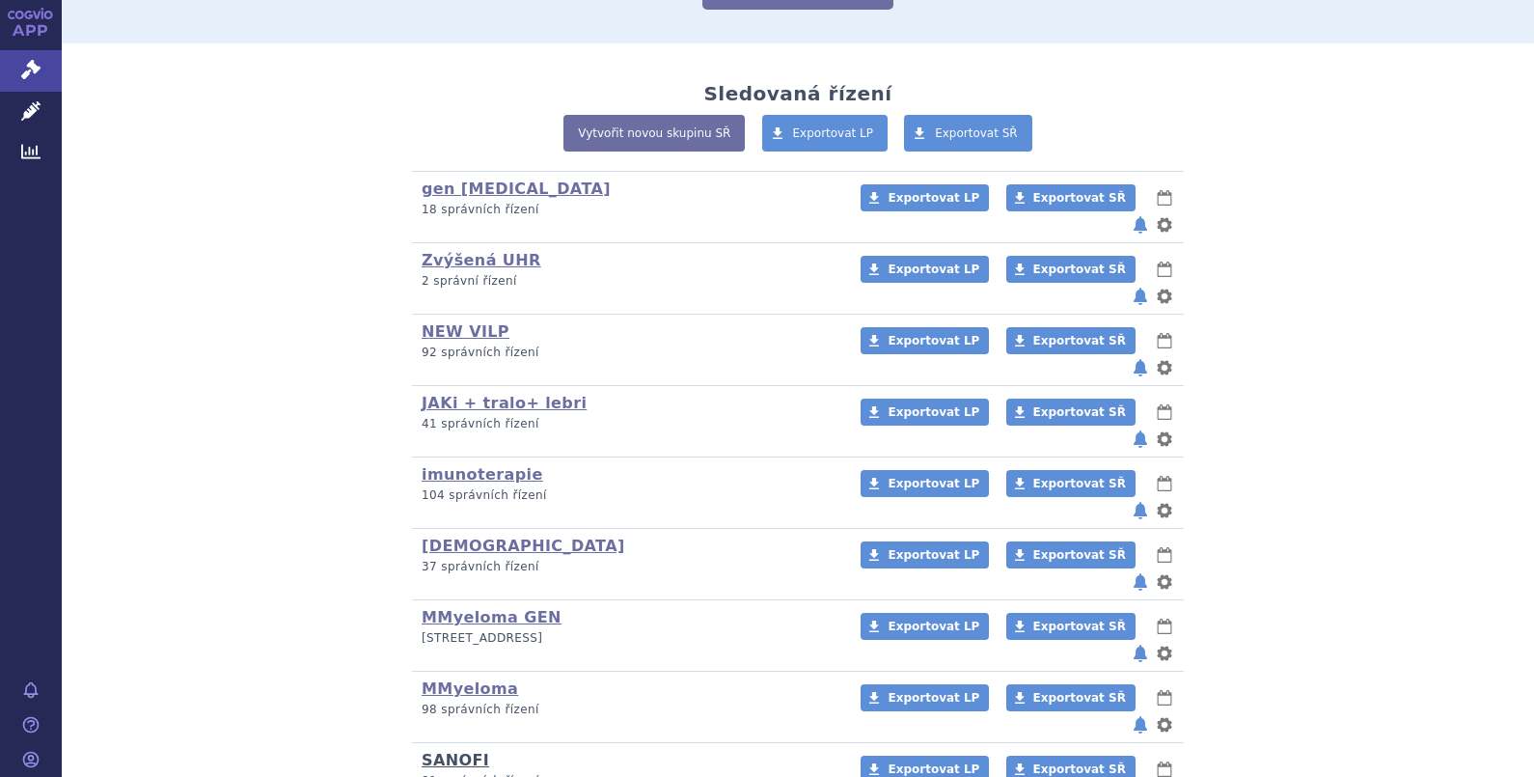
click at [442, 751] on link "SANOFI" at bounding box center [456, 760] width 68 height 18
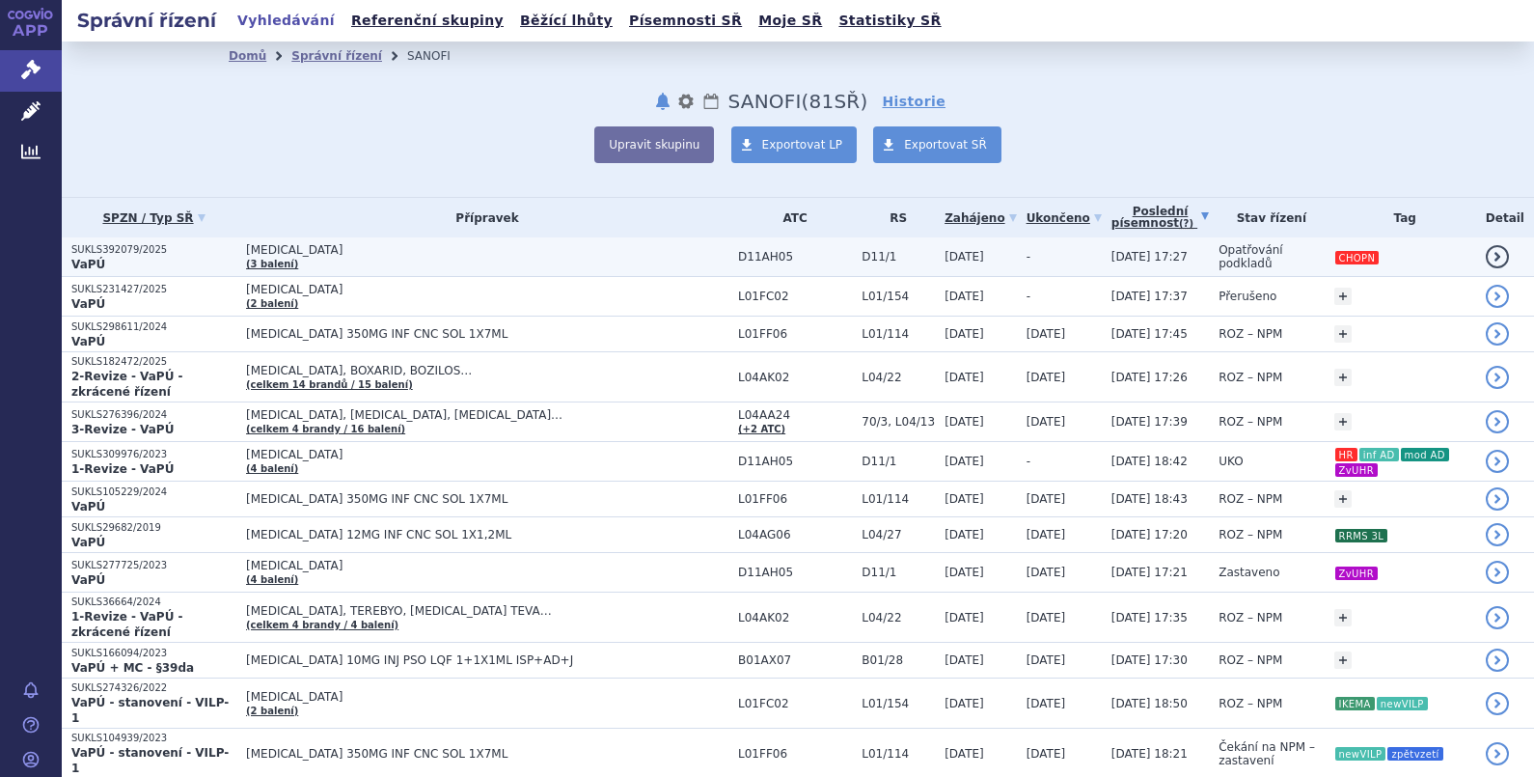
click at [318, 245] on span "[MEDICAL_DATA]" at bounding box center [487, 250] width 482 height 14
